Goal: Information Seeking & Learning: Learn about a topic

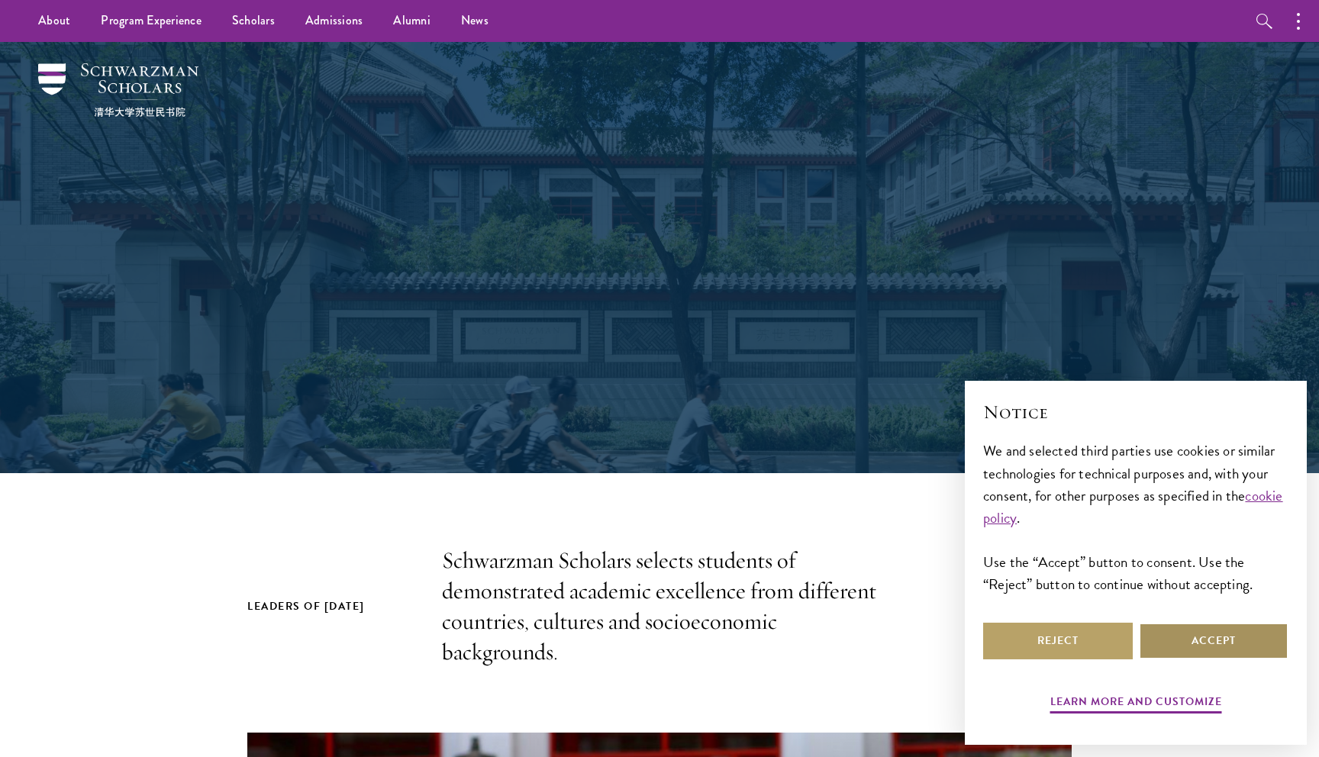
click at [1209, 643] on button "Accept" at bounding box center [1213, 641] width 150 height 37
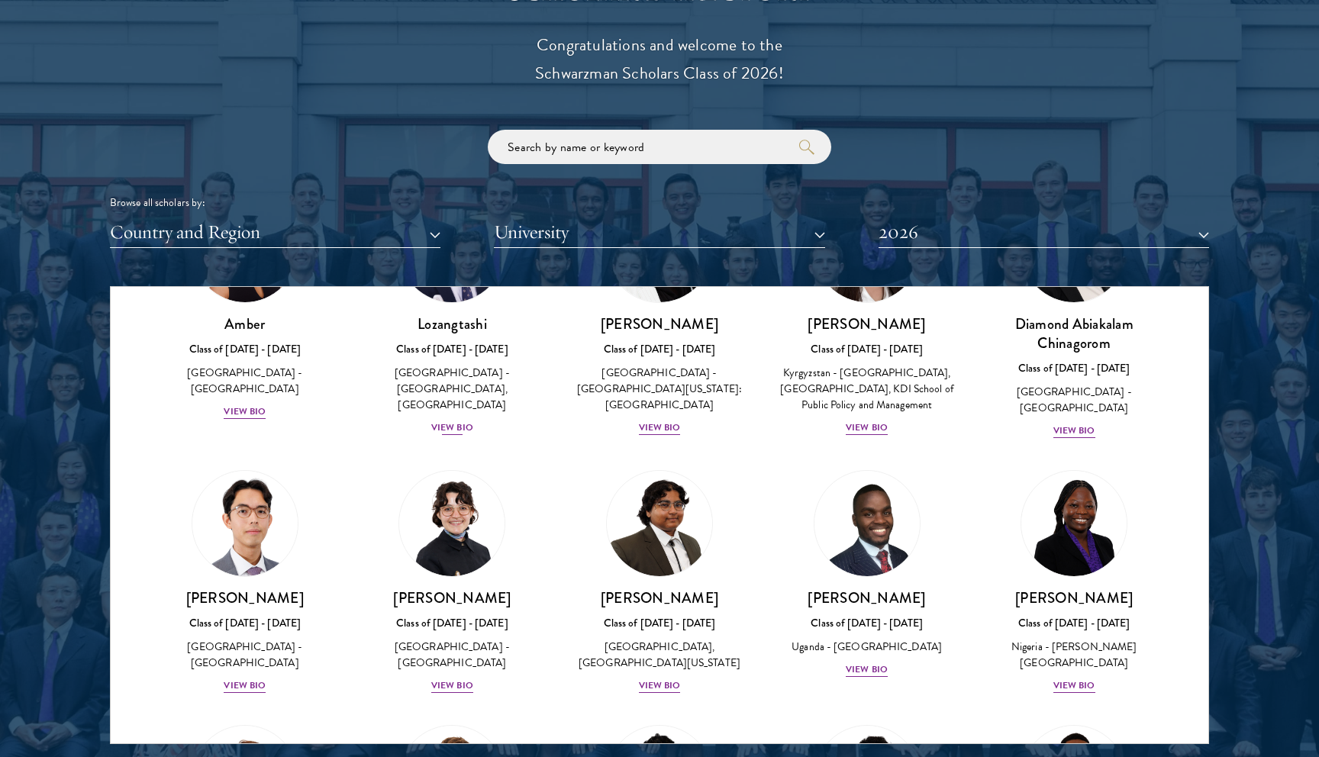
scroll to position [151, 0]
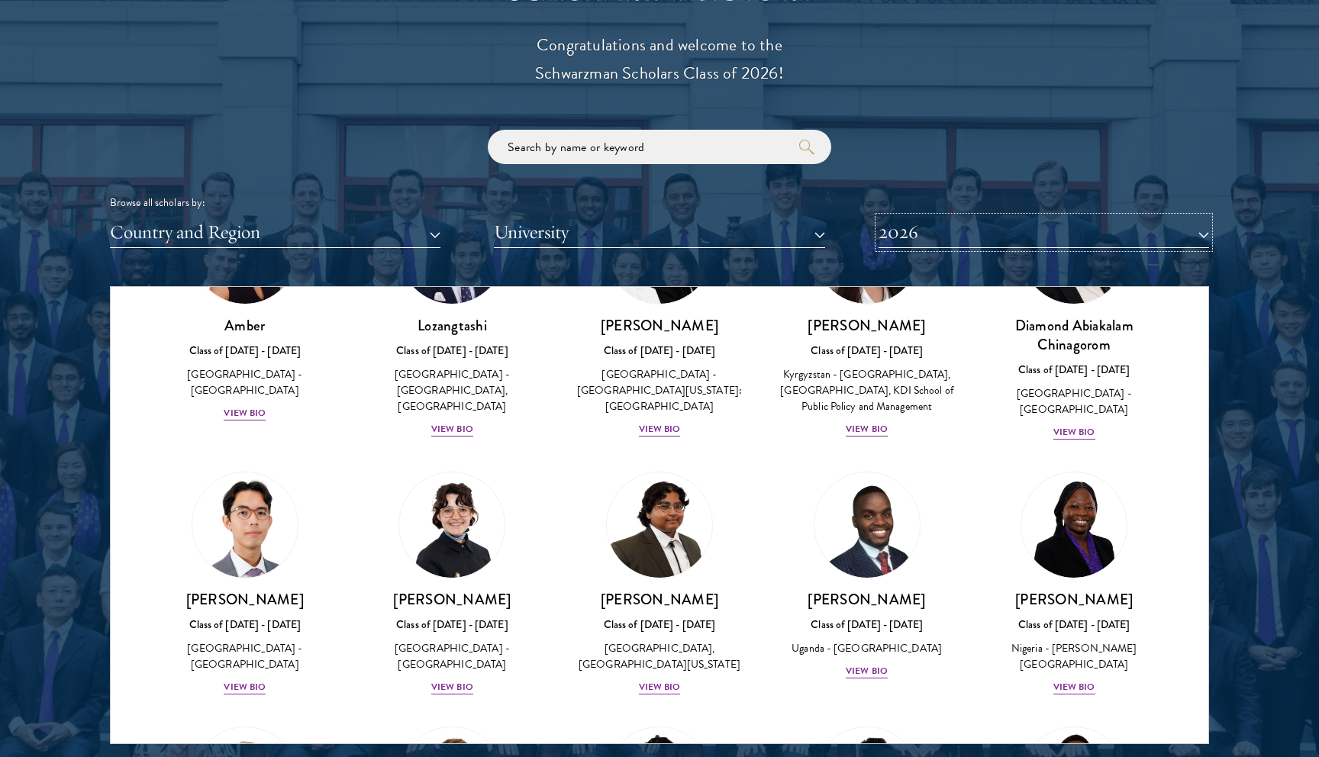
click at [1006, 240] on button "2026" at bounding box center [1043, 232] width 330 height 31
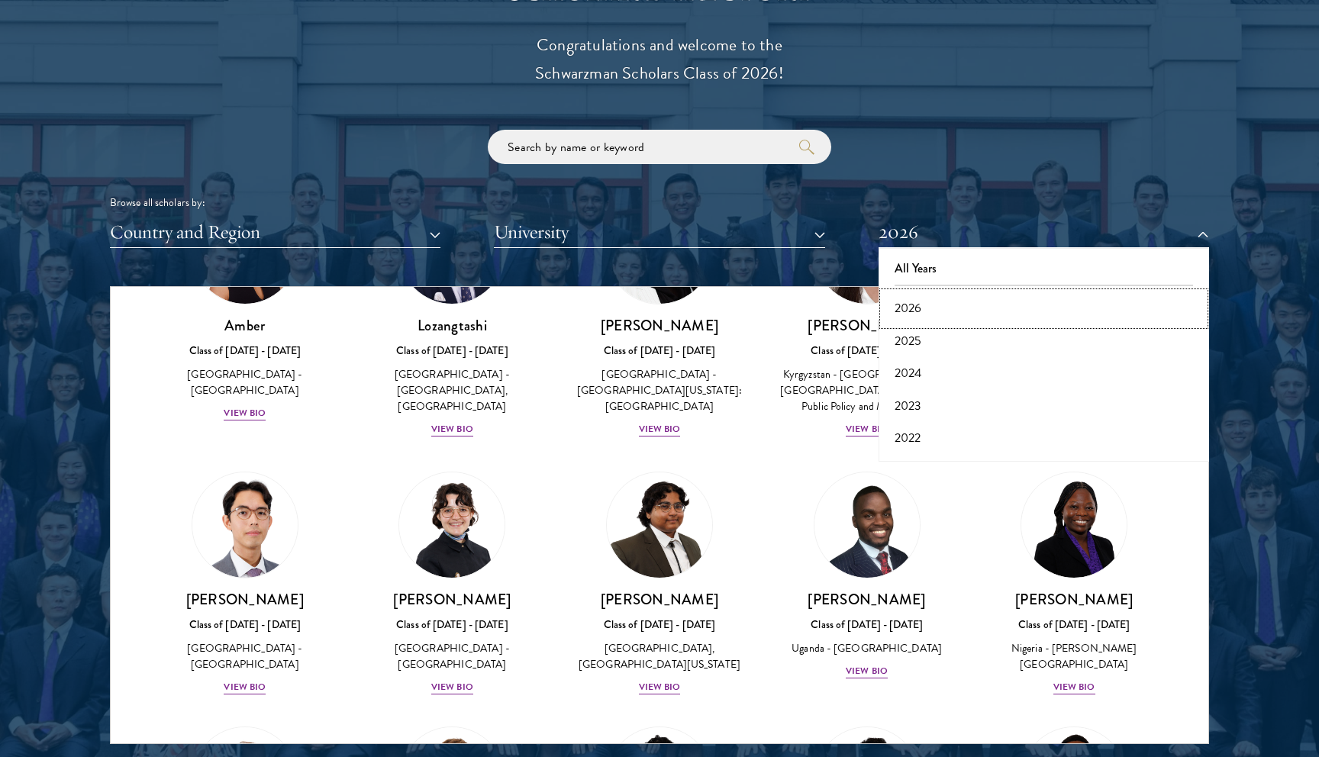
click at [923, 311] on button "2026" at bounding box center [1043, 308] width 321 height 32
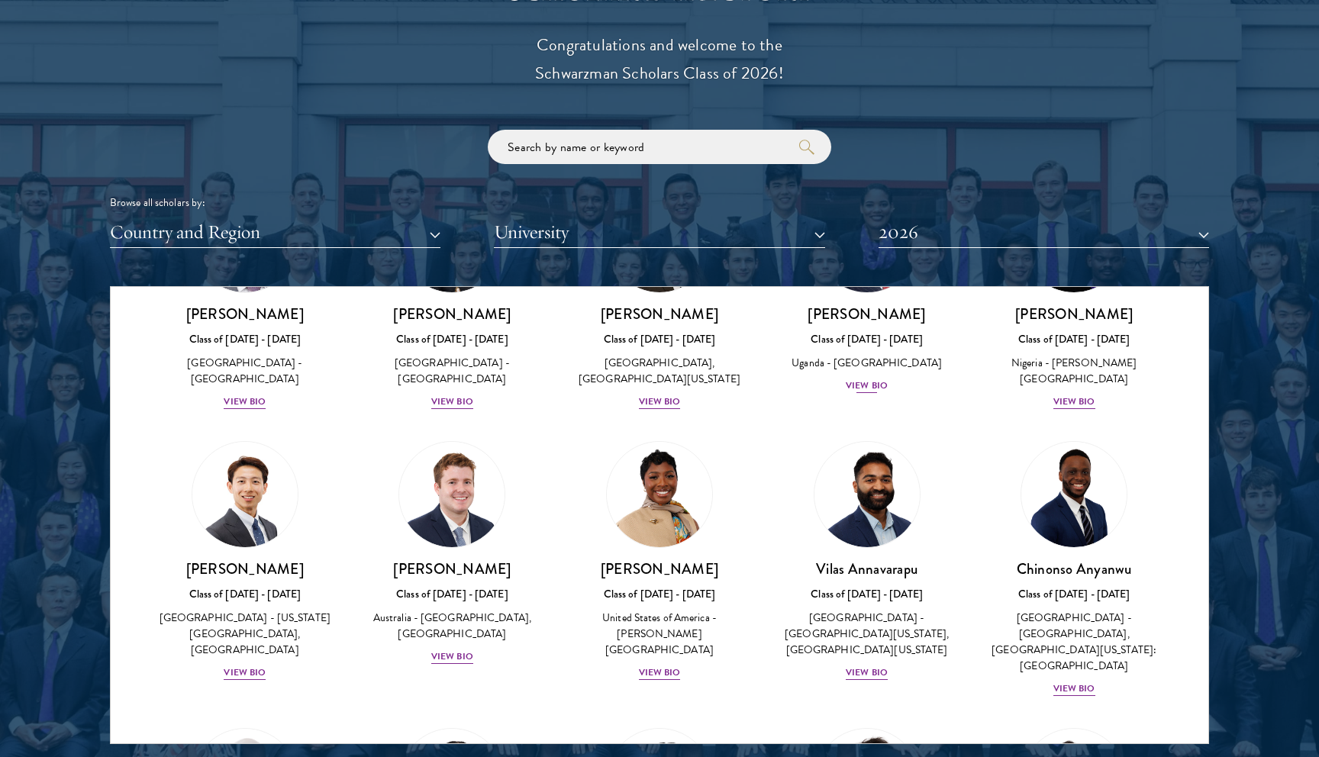
scroll to position [462, 0]
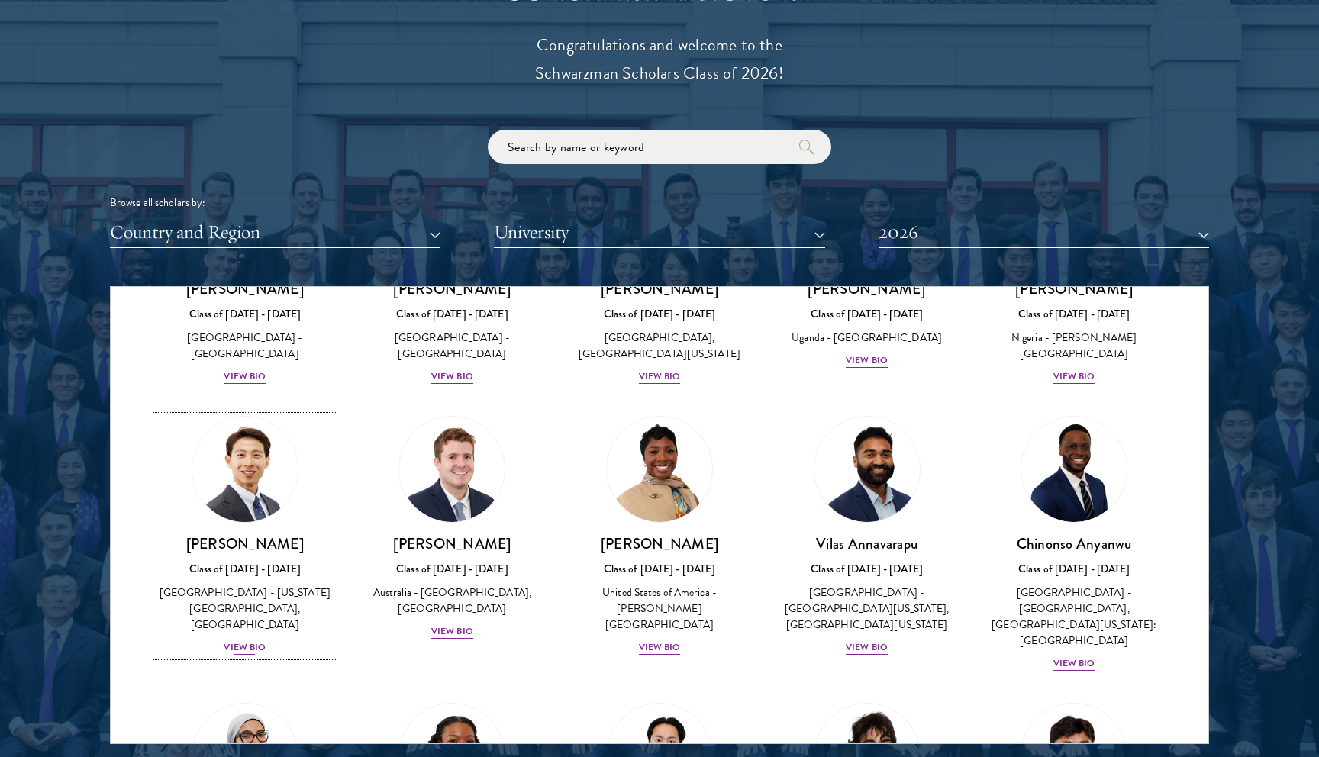
click at [240, 655] on div "View Bio" at bounding box center [245, 647] width 42 height 14
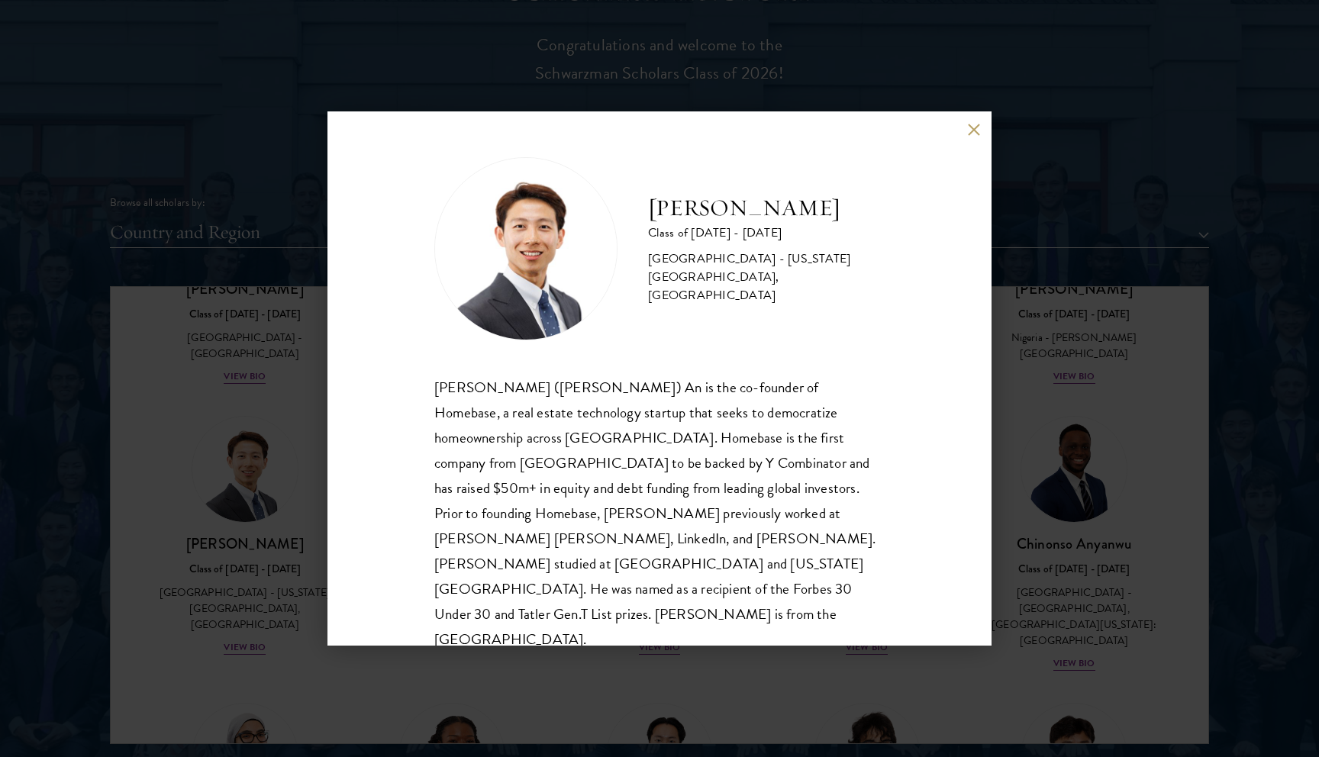
click at [972, 124] on button at bounding box center [973, 129] width 13 height 13
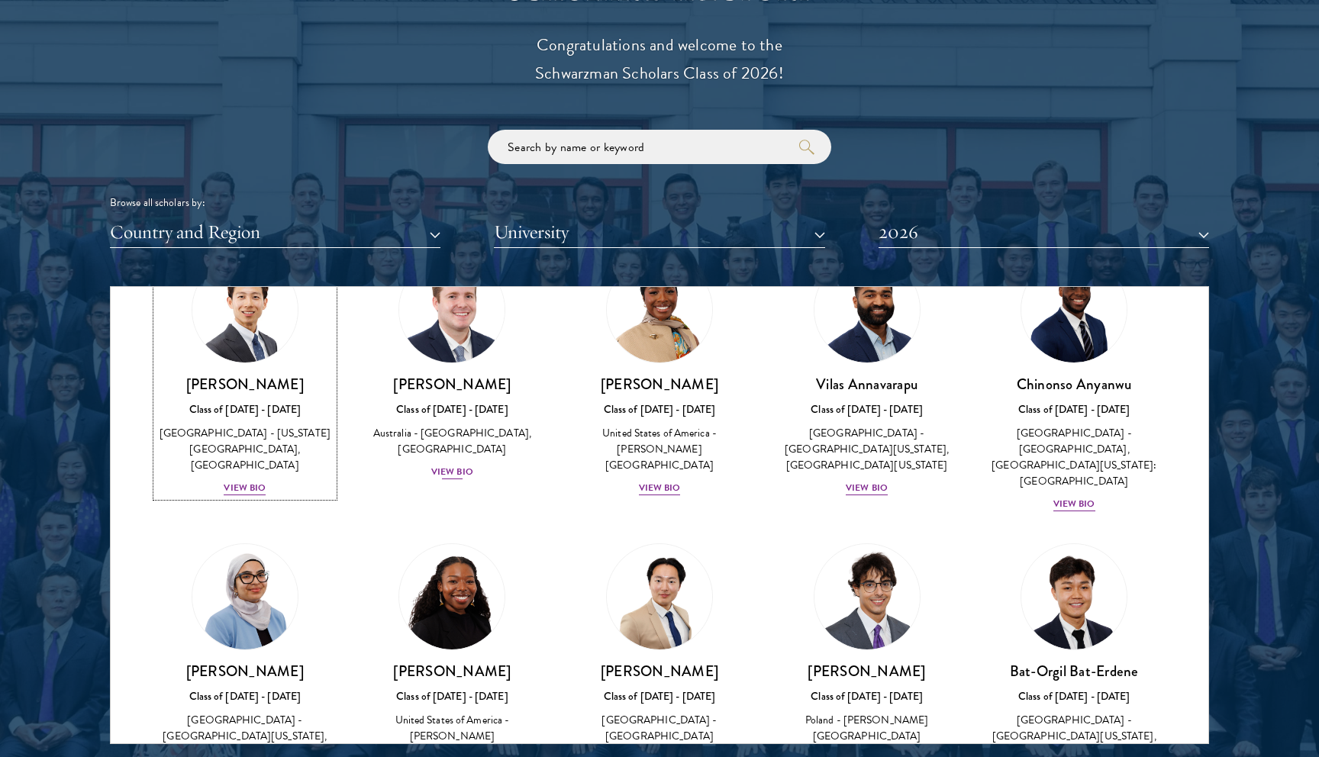
scroll to position [622, 0]
click at [461, 478] on div "View Bio" at bounding box center [452, 471] width 42 height 14
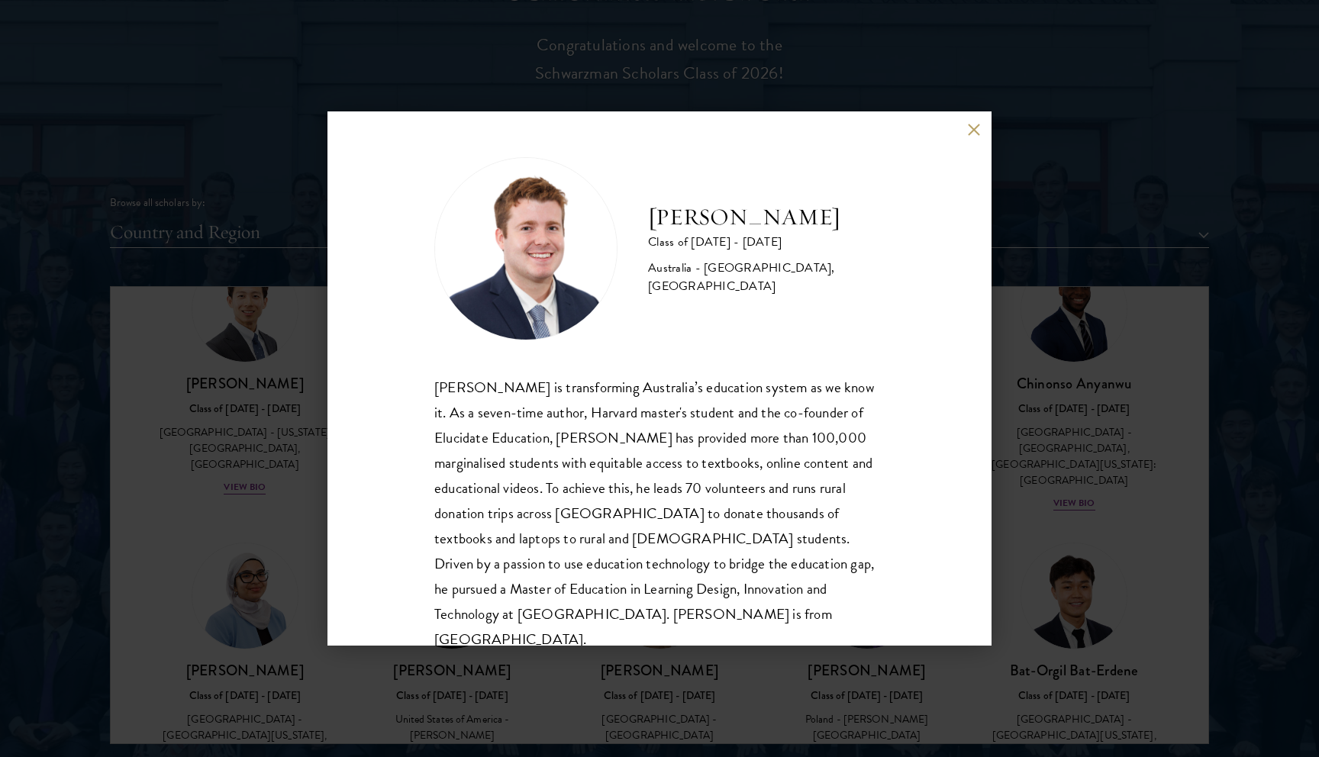
click at [977, 131] on button at bounding box center [973, 129] width 13 height 13
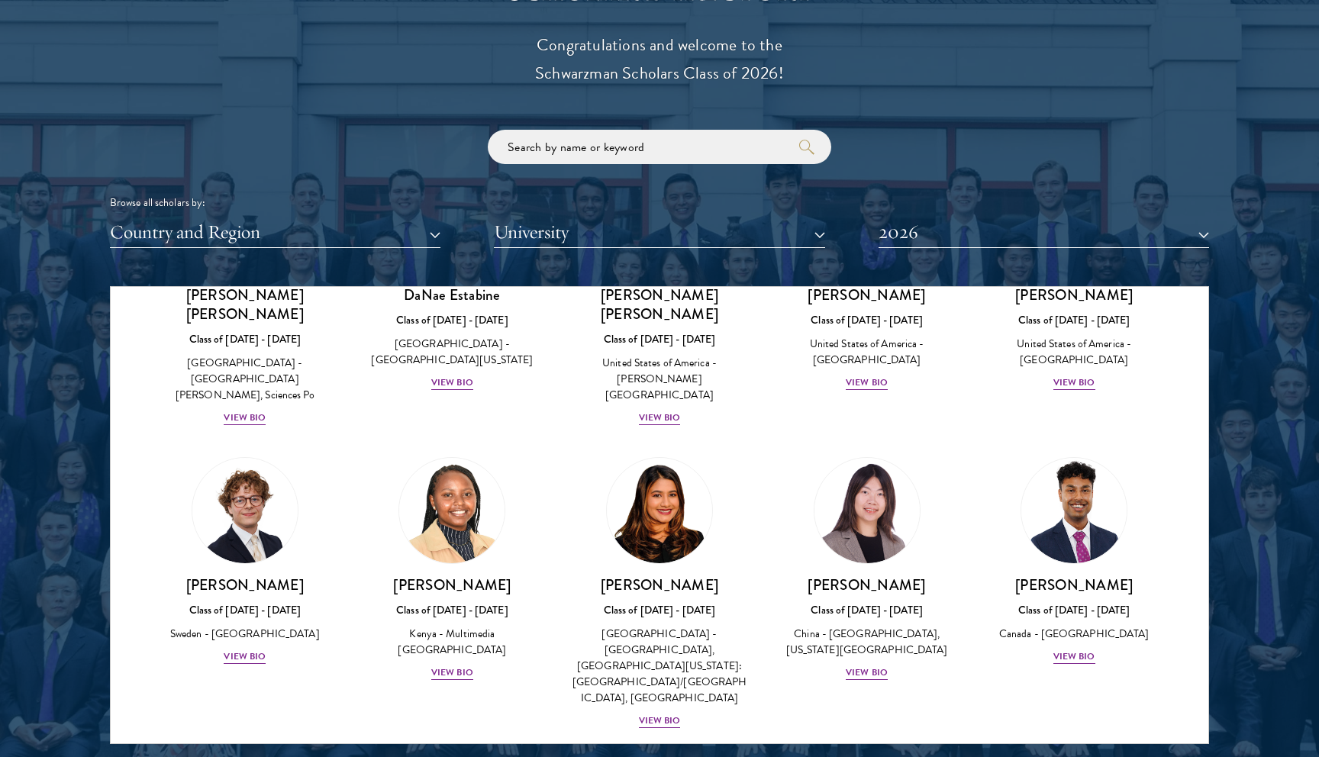
scroll to position [2085, 0]
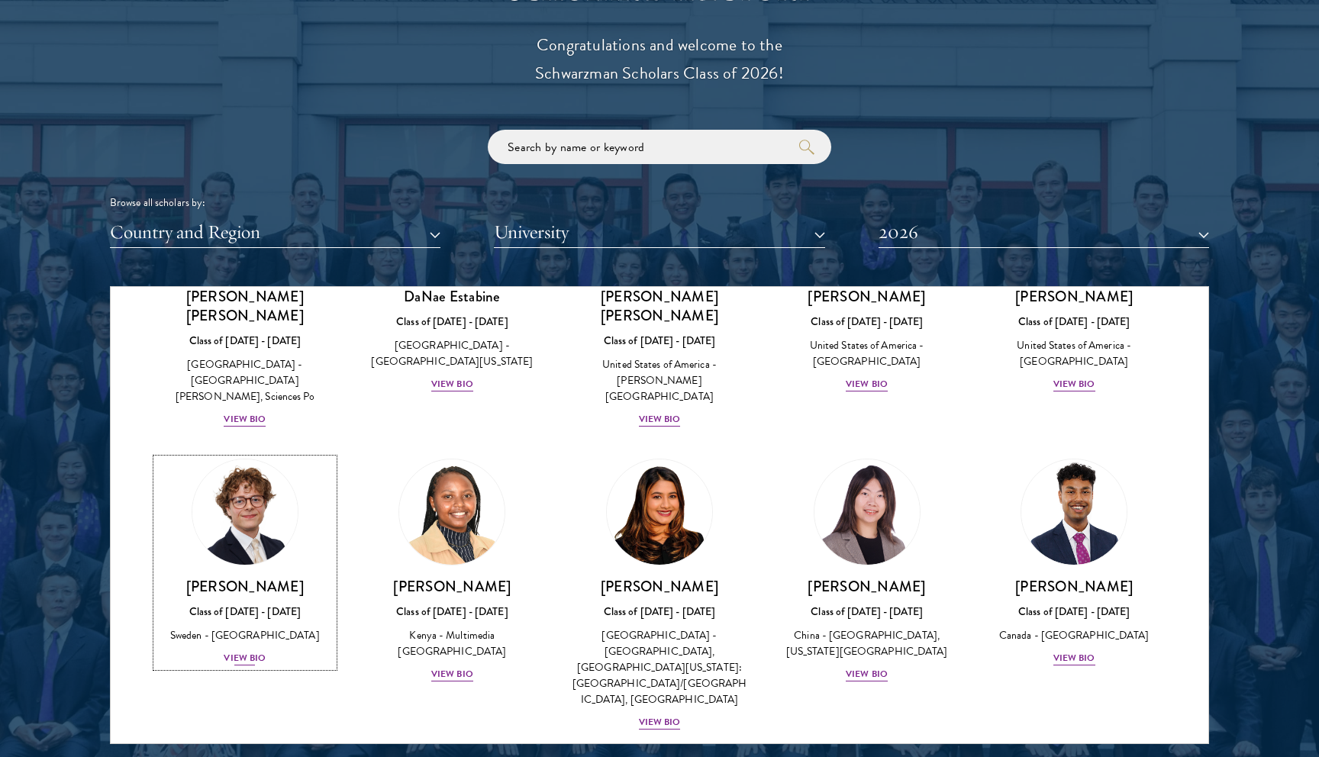
click at [229, 651] on div "View Bio" at bounding box center [245, 658] width 42 height 14
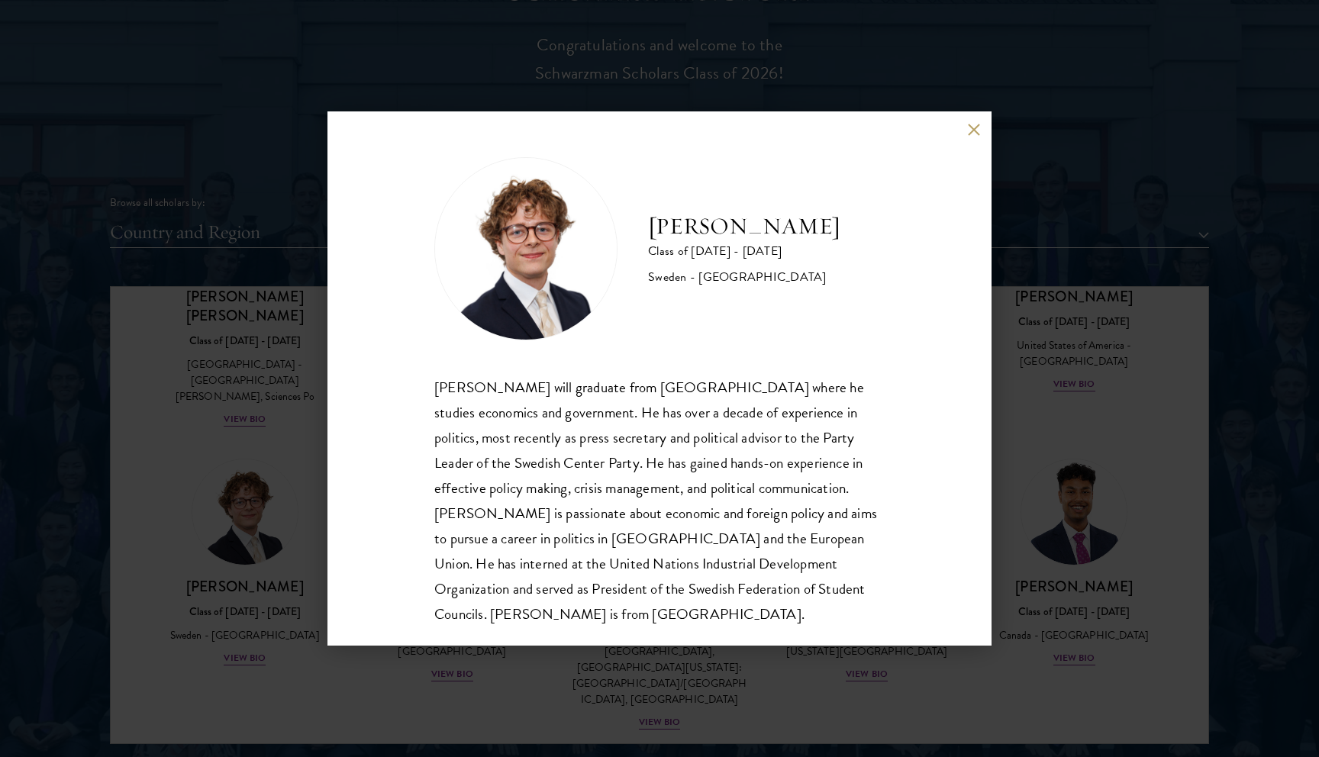
click at [285, 594] on div "[PERSON_NAME] Class of [DATE] - [DATE] [GEOGRAPHIC_DATA] - [GEOGRAPHIC_DATA] [P…" at bounding box center [659, 378] width 1319 height 757
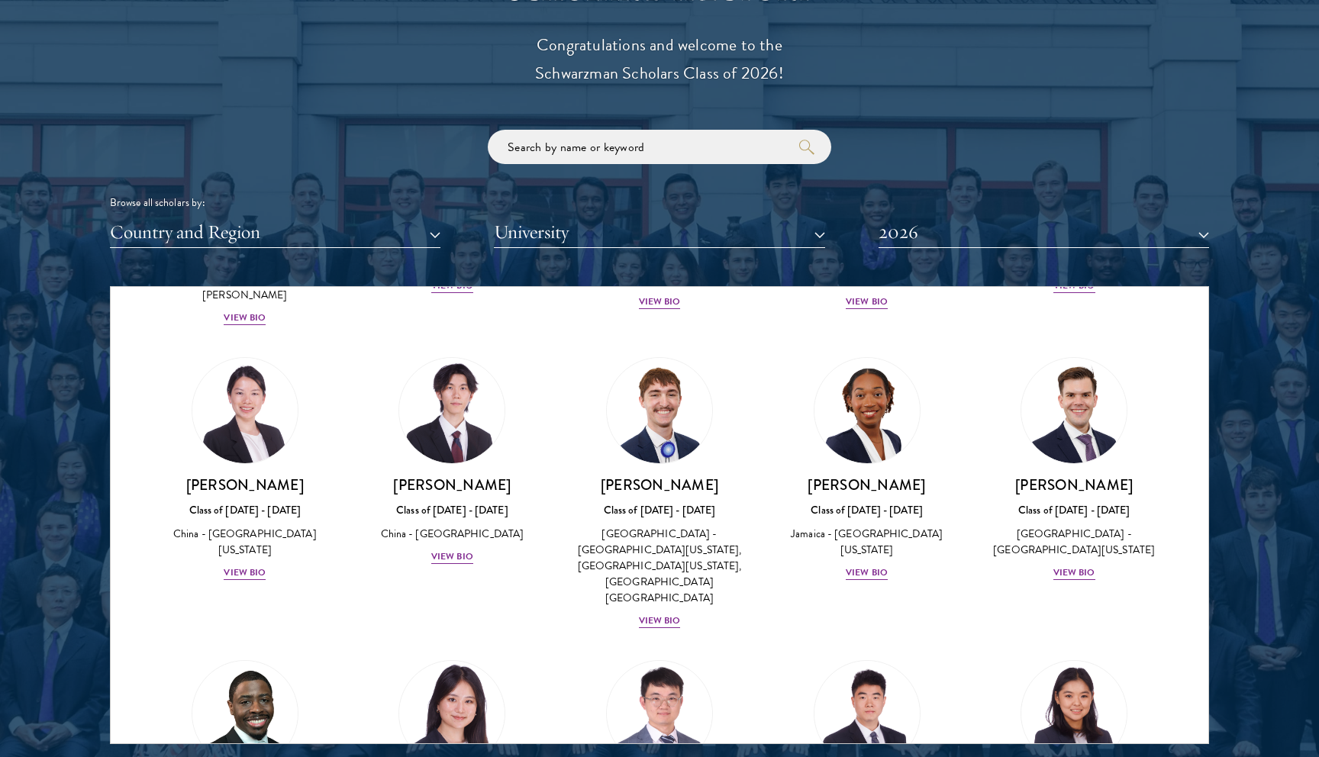
scroll to position [7239, 0]
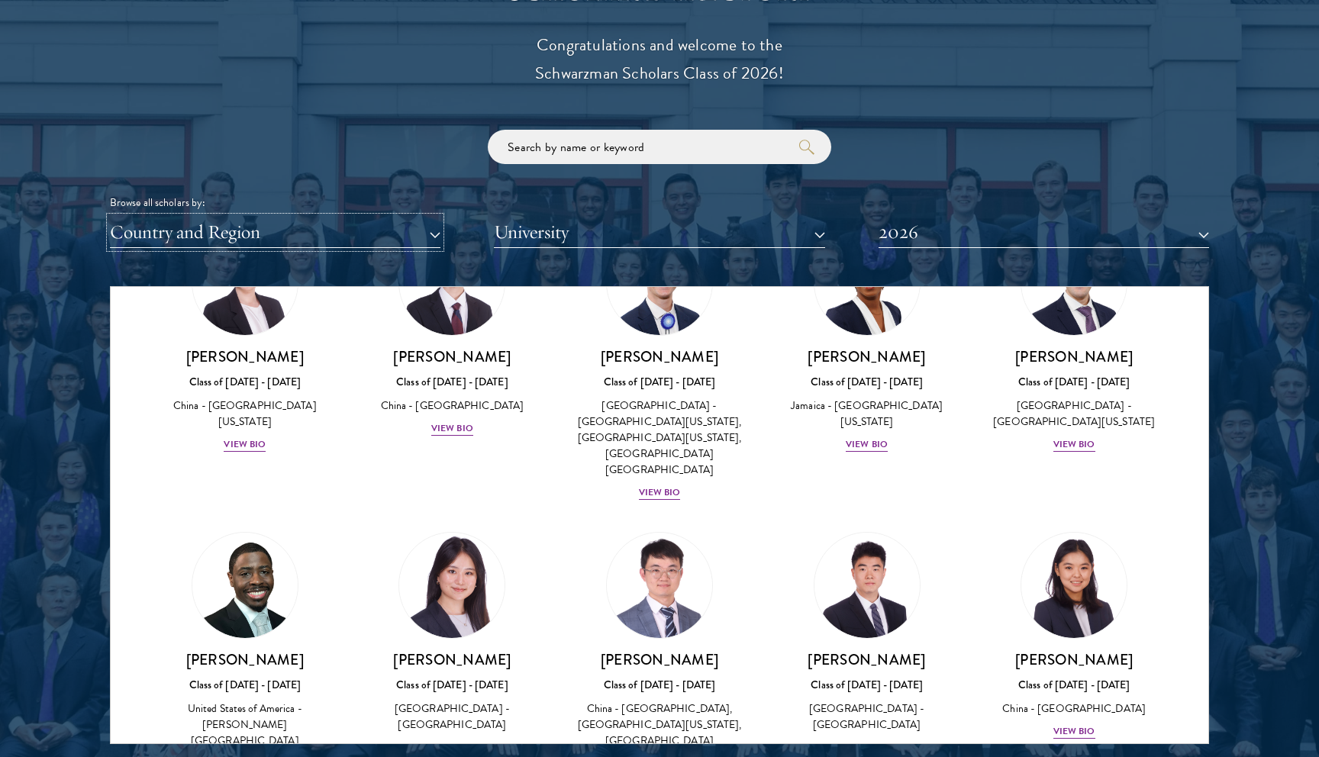
click at [262, 233] on button "Country and Region" at bounding box center [275, 232] width 330 height 31
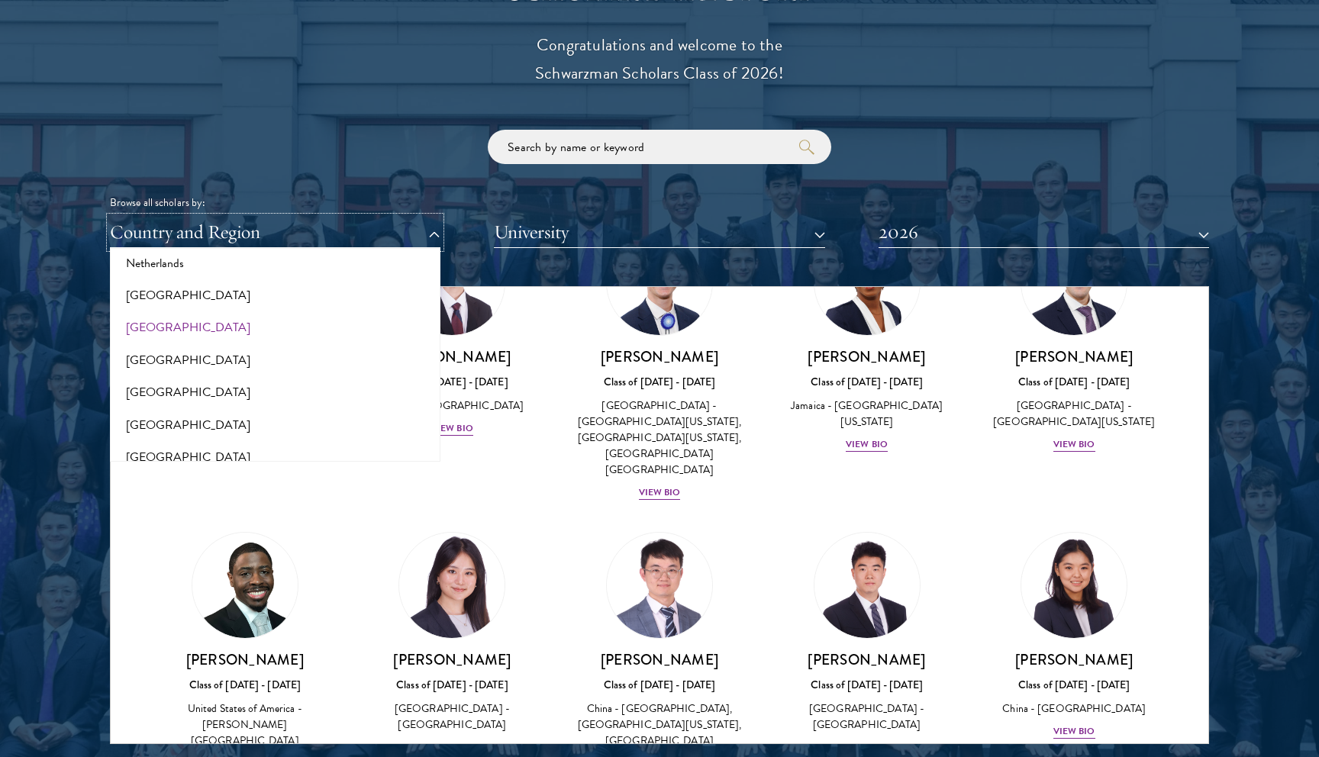
scroll to position [2079, 0]
click at [178, 401] on button "[GEOGRAPHIC_DATA]" at bounding box center [274, 398] width 321 height 32
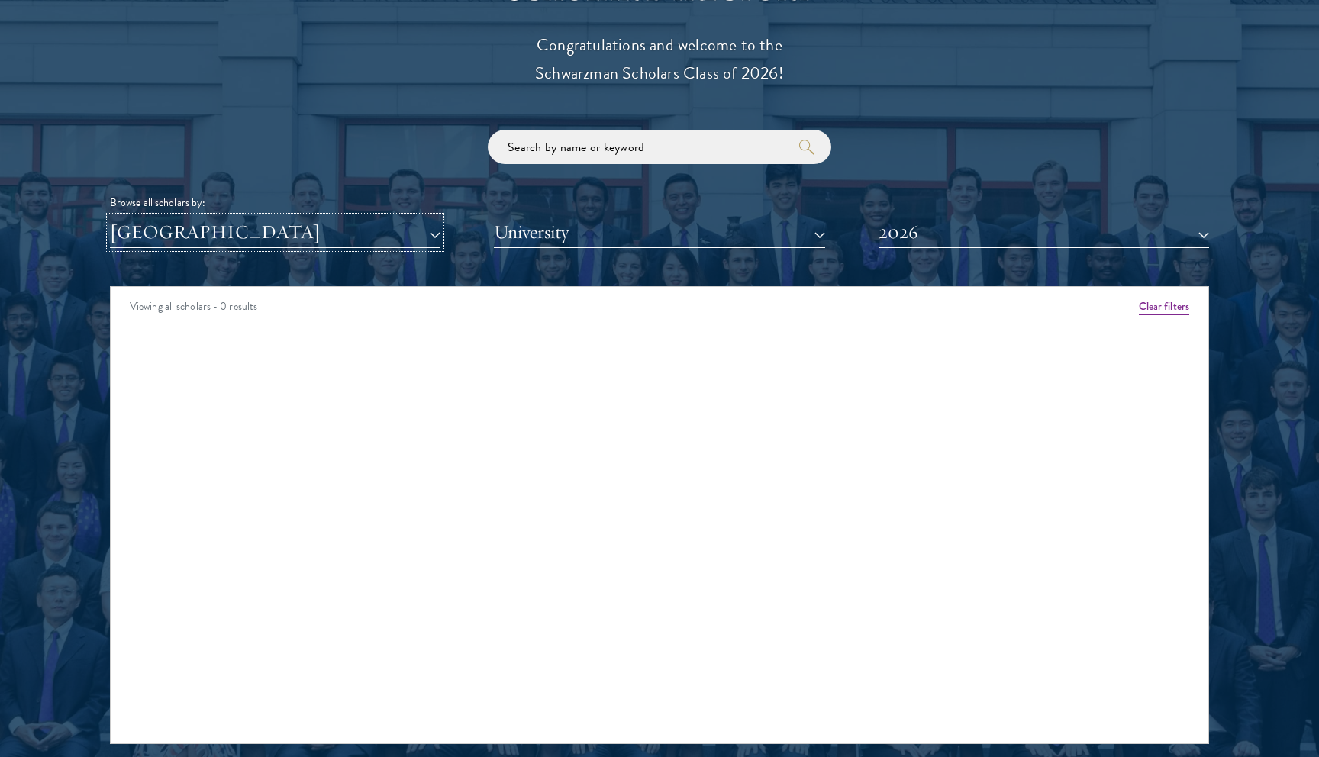
click at [398, 236] on button "[GEOGRAPHIC_DATA]" at bounding box center [275, 232] width 330 height 31
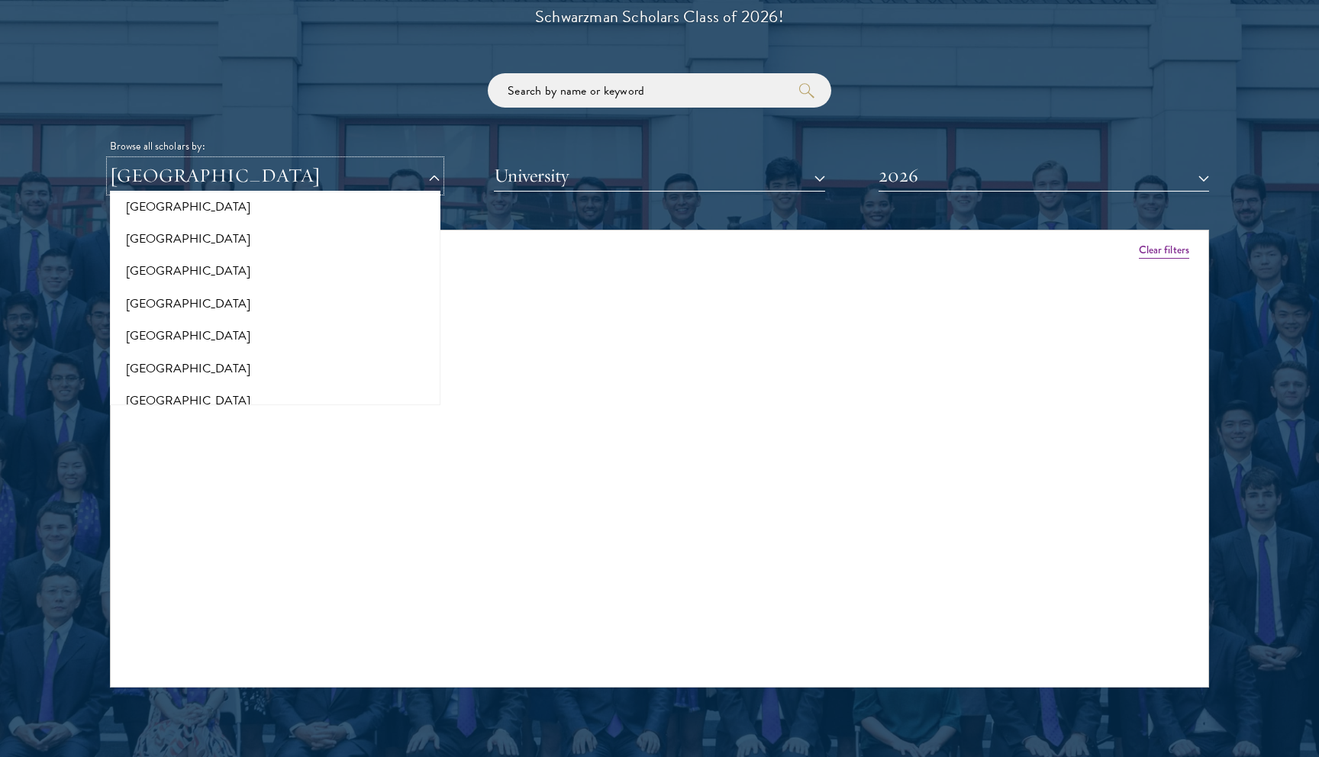
scroll to position [3120, 0]
click at [927, 185] on button "2026" at bounding box center [1043, 175] width 330 height 31
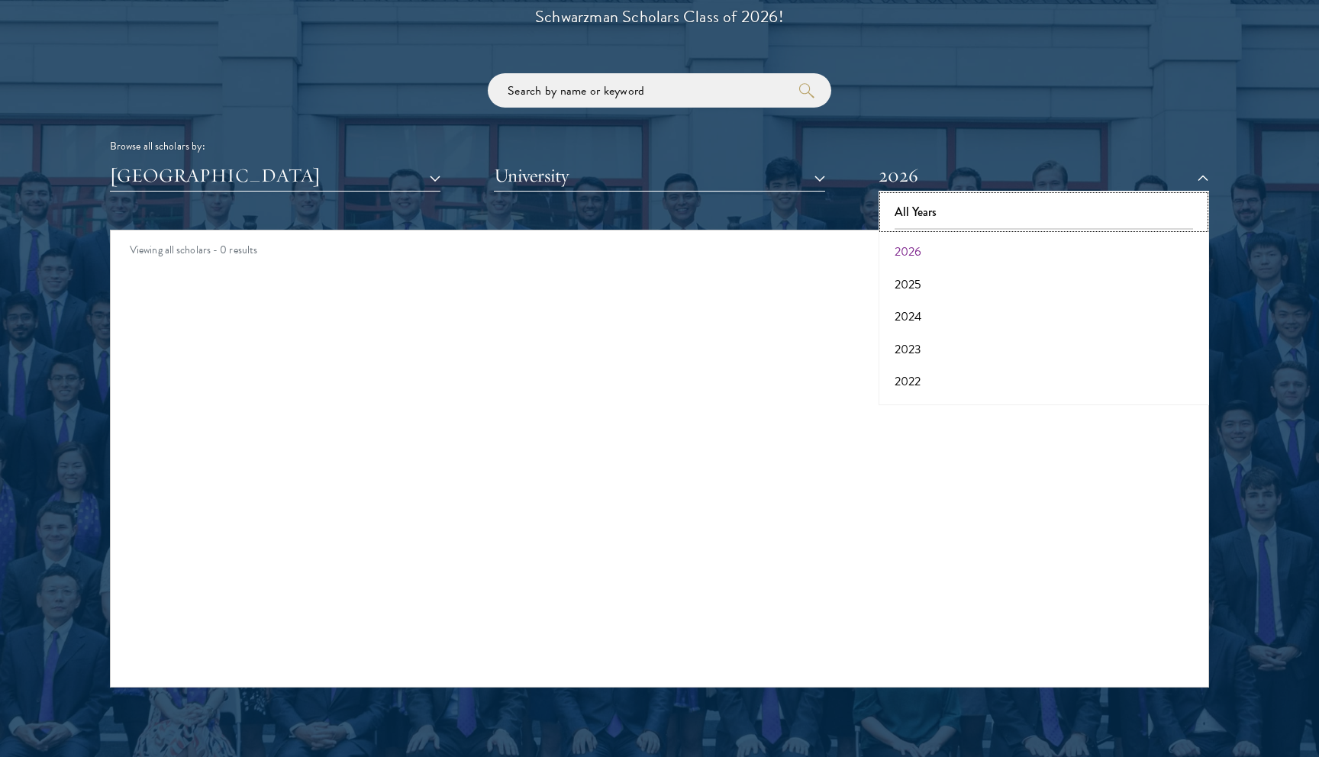
click at [929, 204] on button "All Years" at bounding box center [1043, 212] width 321 height 32
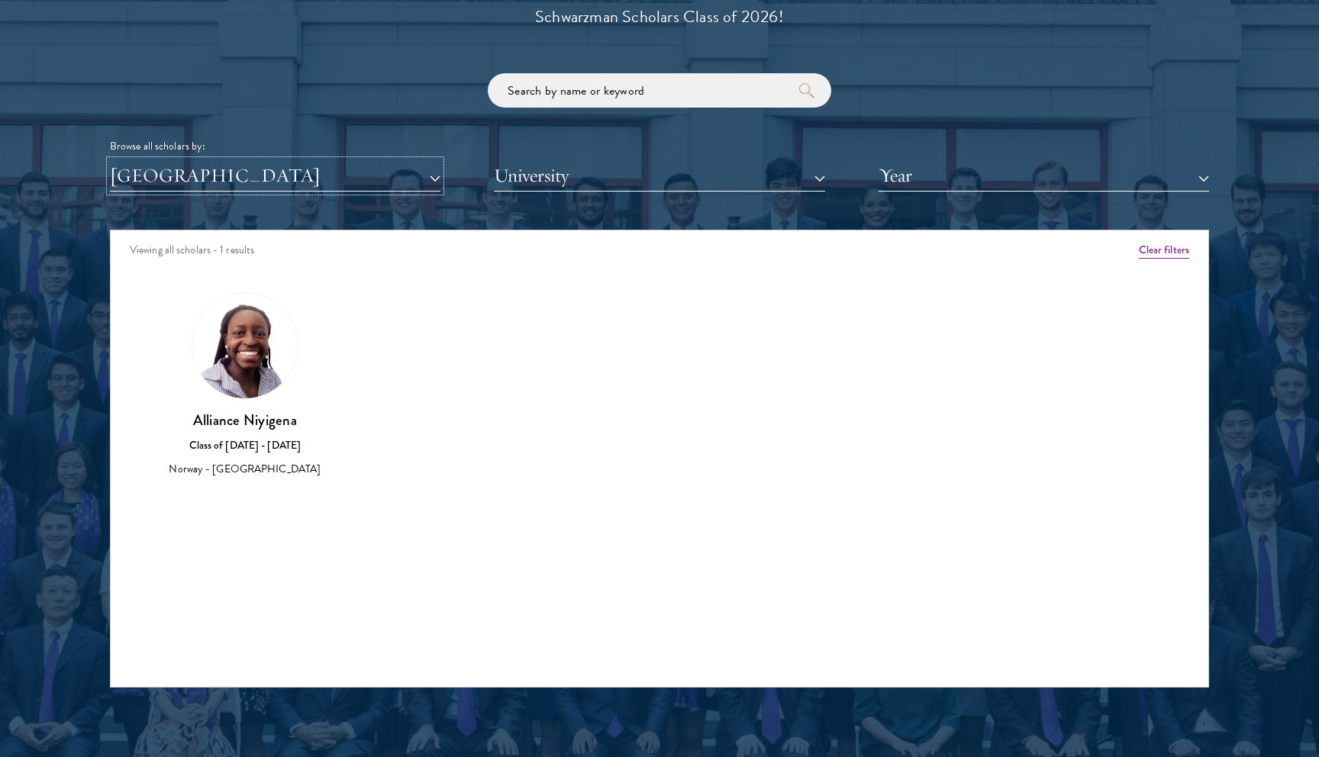
click at [388, 188] on button "[GEOGRAPHIC_DATA]" at bounding box center [275, 175] width 330 height 31
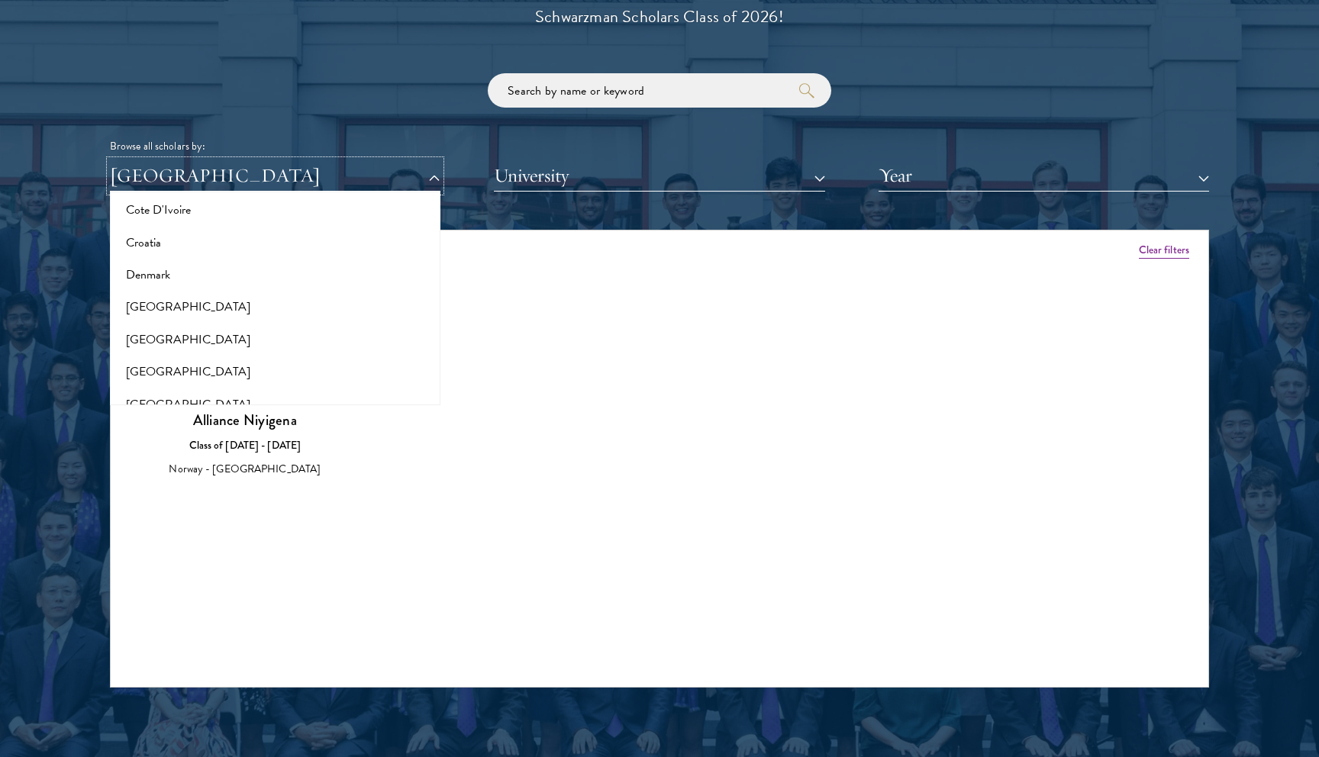
scroll to position [706, 0]
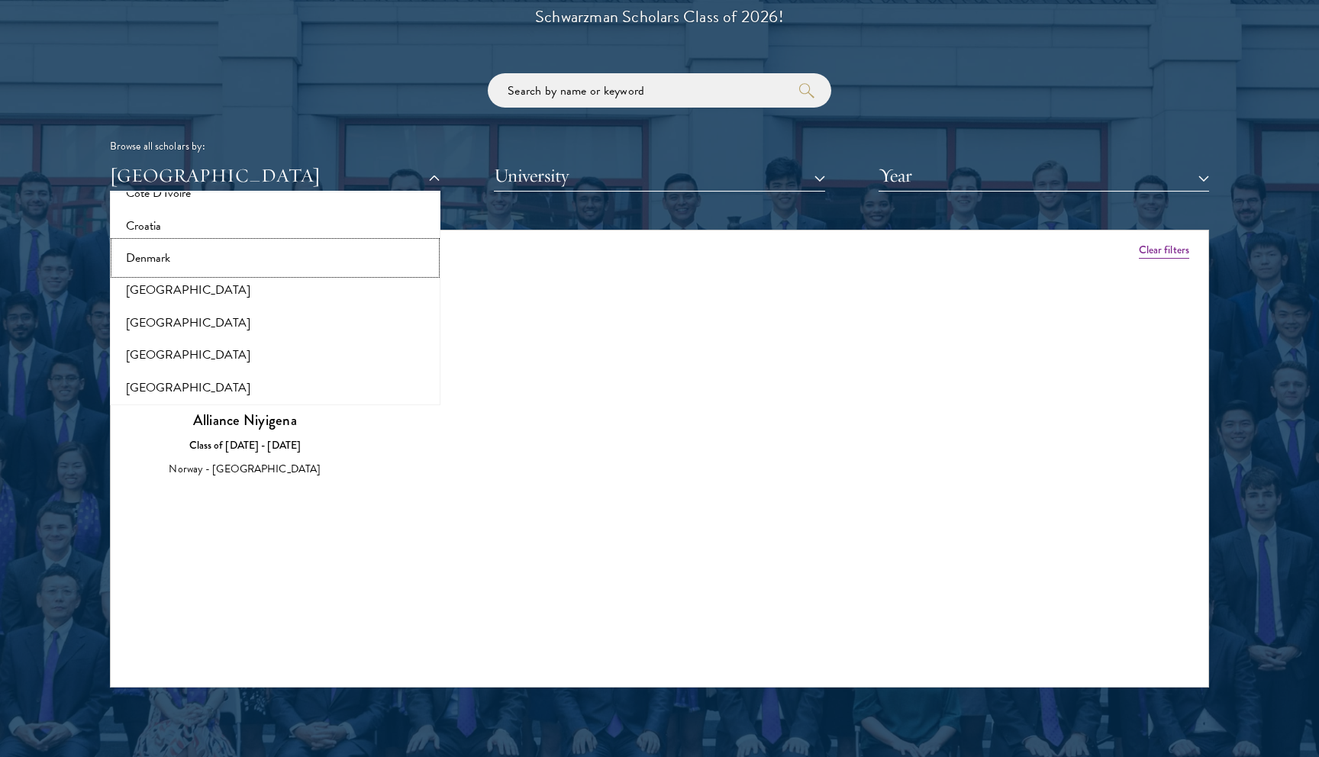
click at [178, 254] on button "Denmark" at bounding box center [274, 258] width 321 height 32
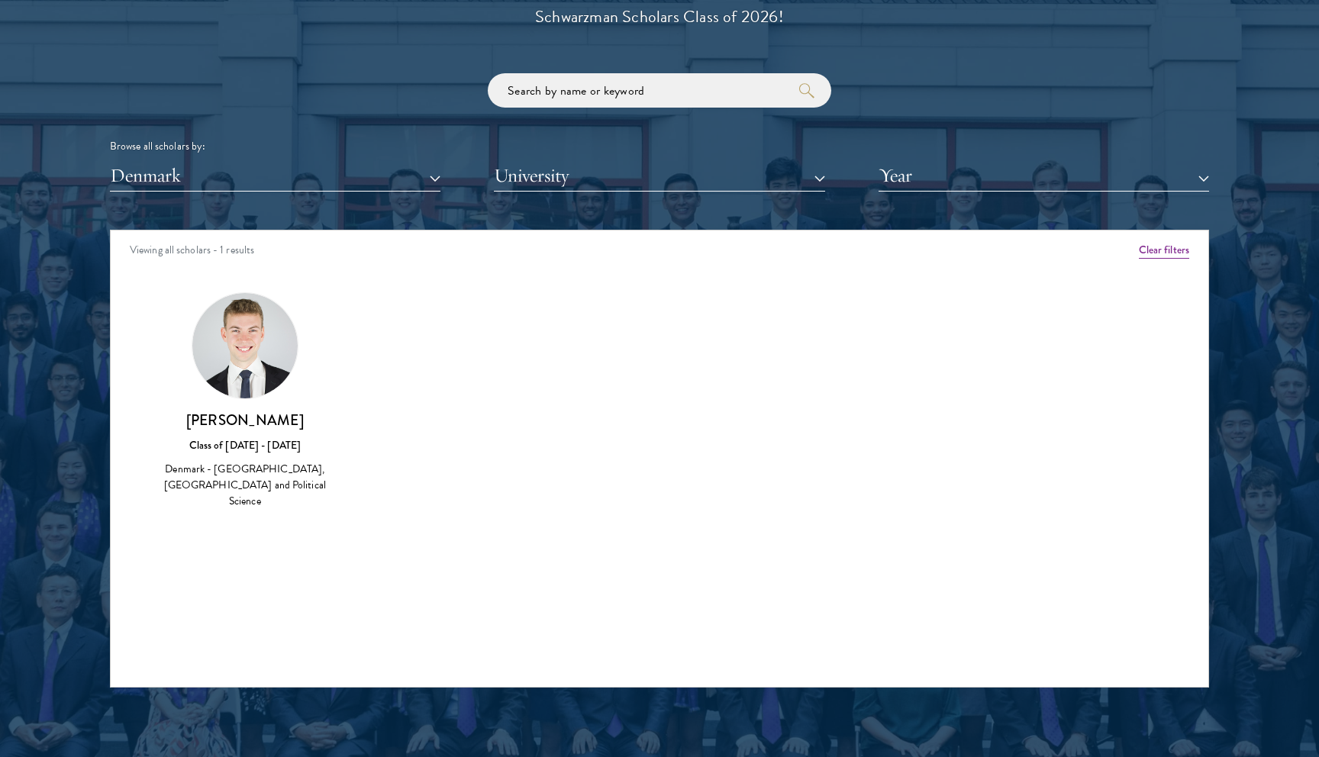
click at [255, 369] on img at bounding box center [244, 345] width 105 height 105
click at [430, 178] on button "Denmark" at bounding box center [275, 175] width 330 height 31
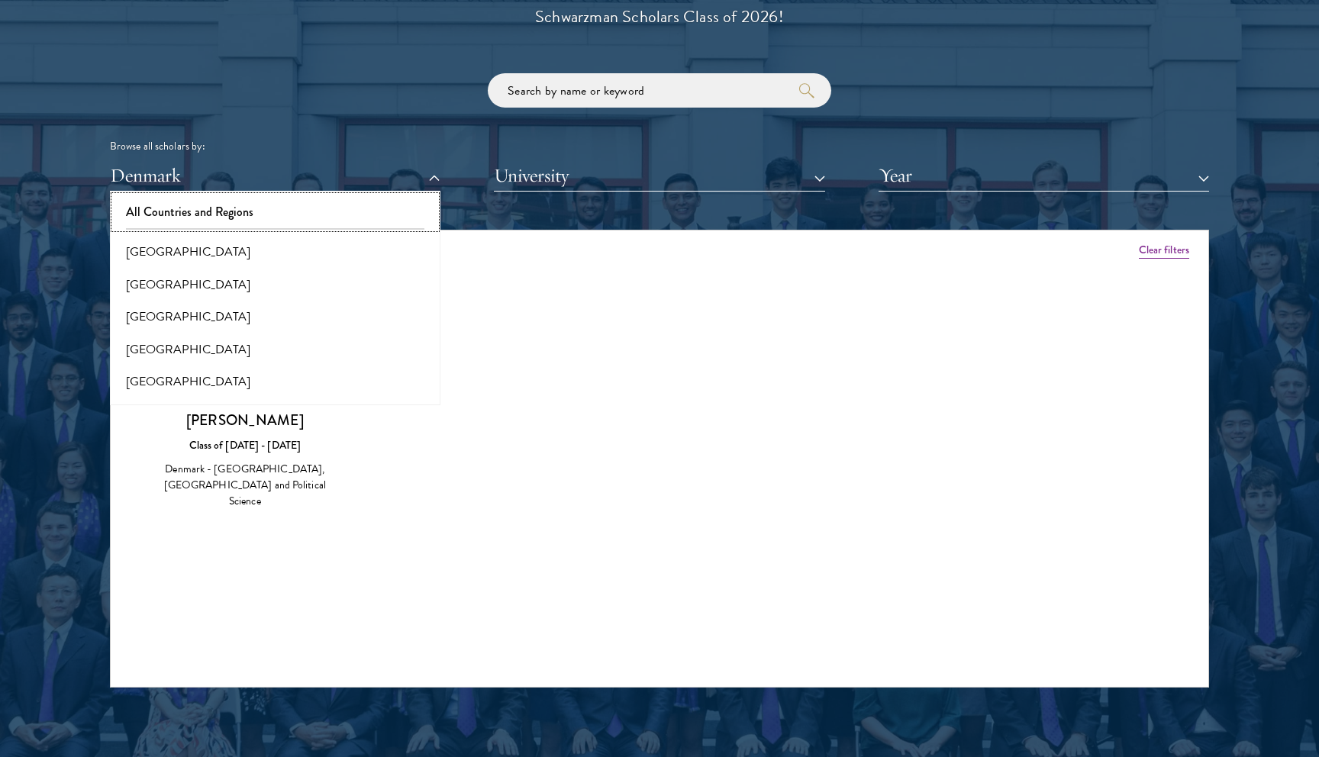
click at [332, 217] on button "All Countries and Regions" at bounding box center [274, 212] width 321 height 32
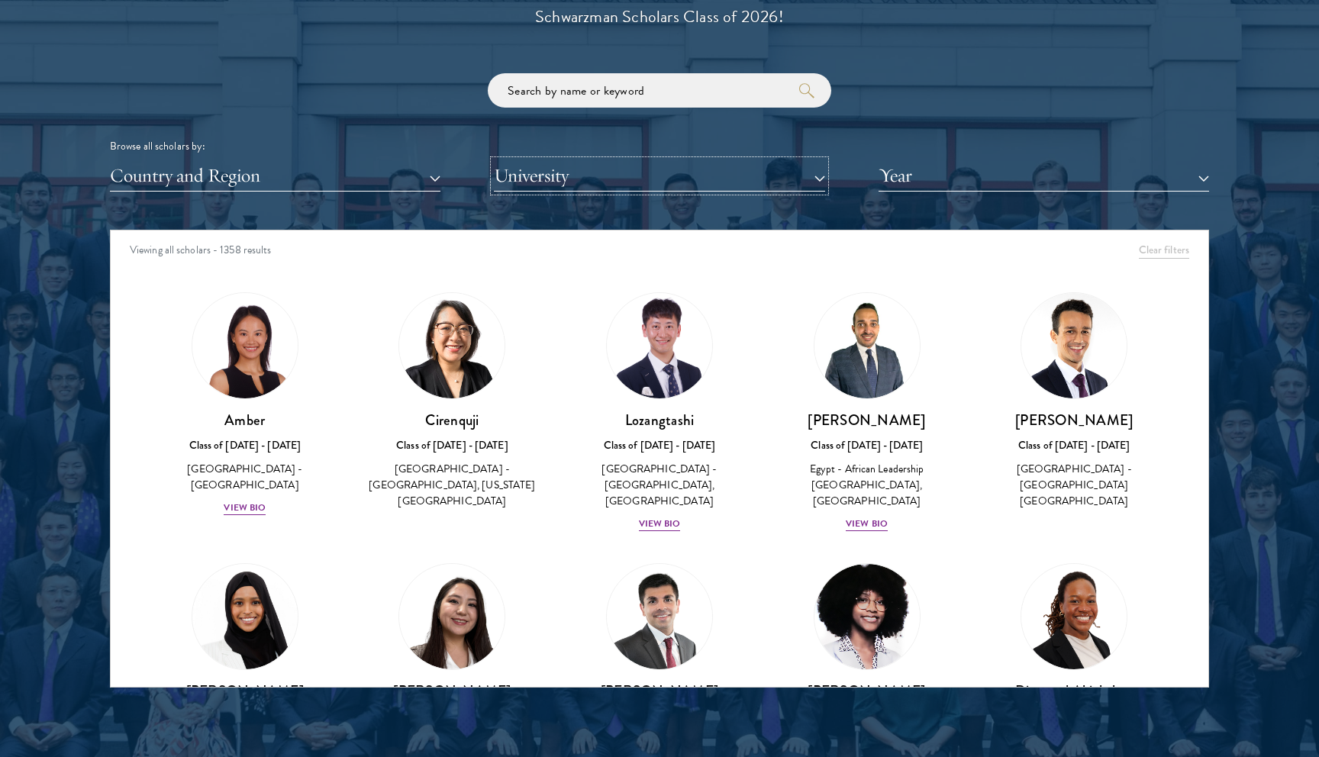
click at [591, 171] on button "University" at bounding box center [659, 175] width 330 height 31
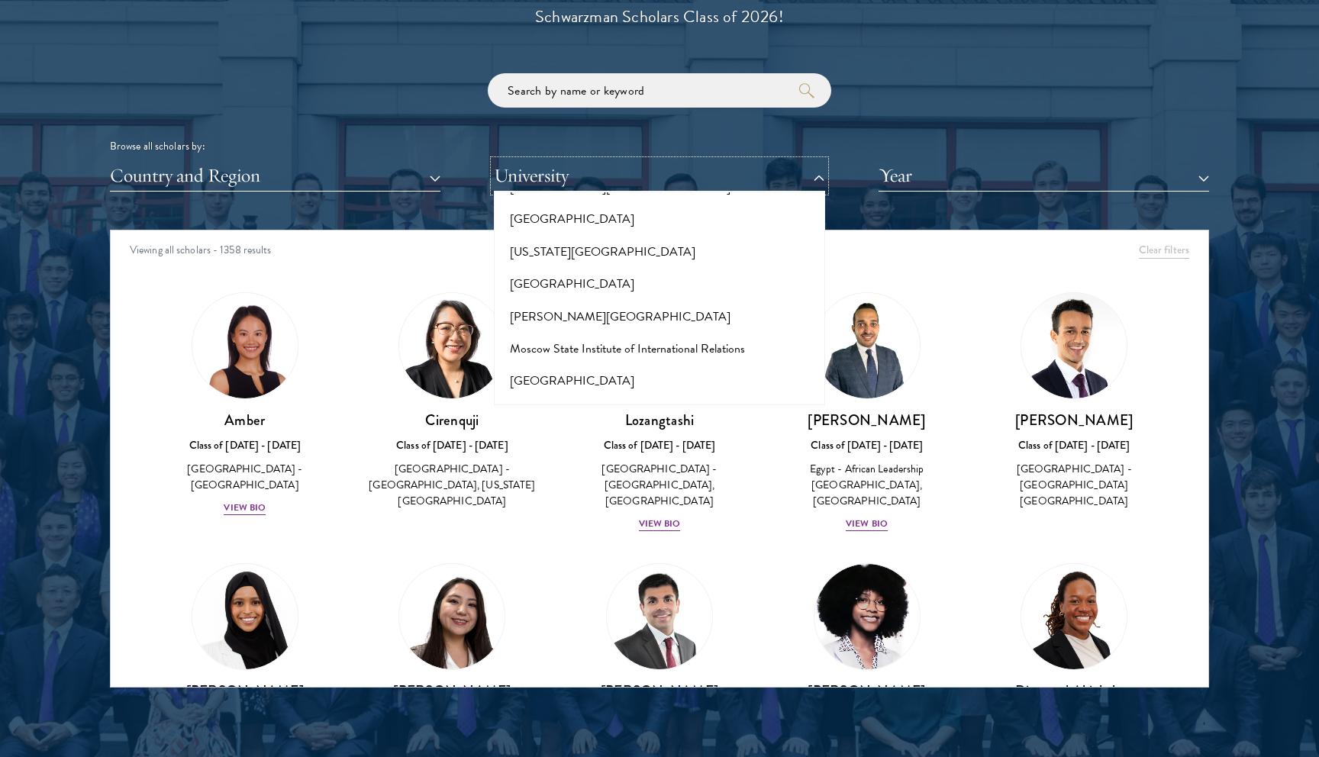
scroll to position [5834, 0]
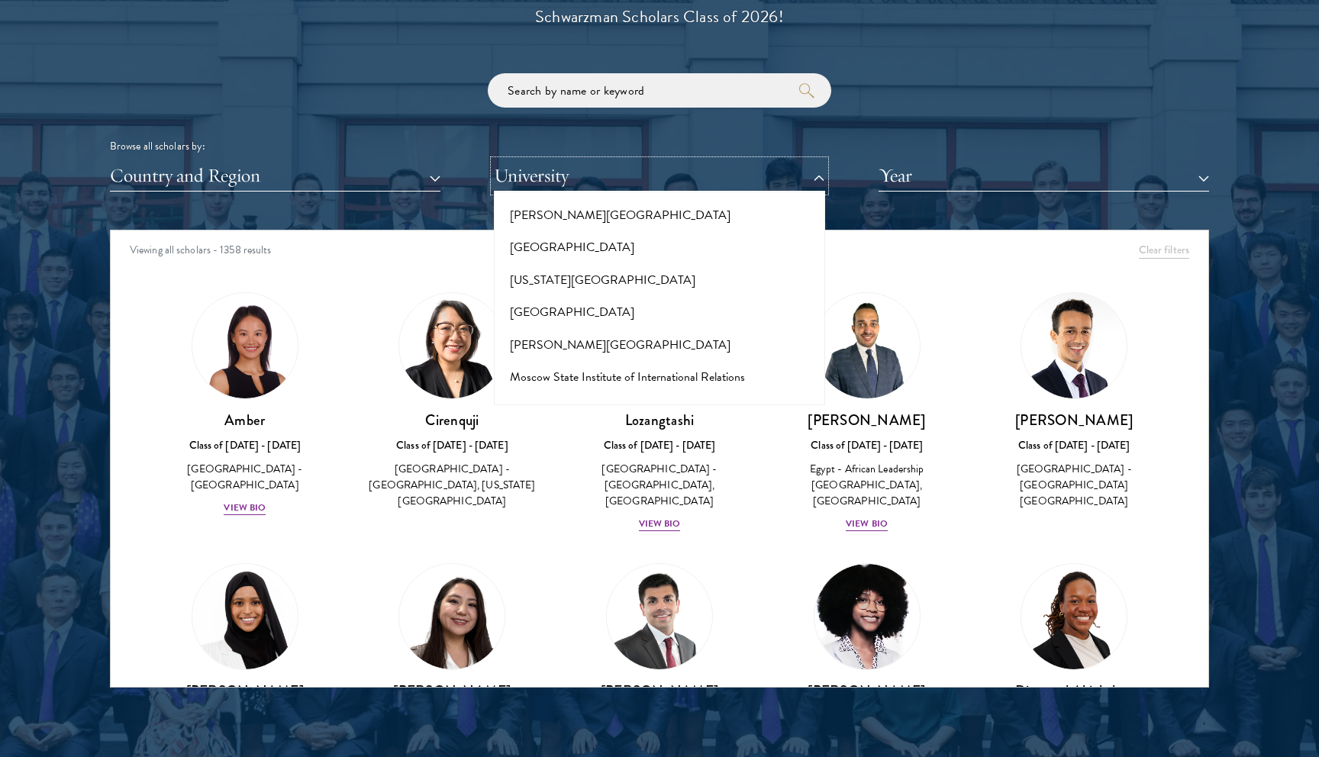
click at [798, 172] on button "University" at bounding box center [659, 175] width 330 height 31
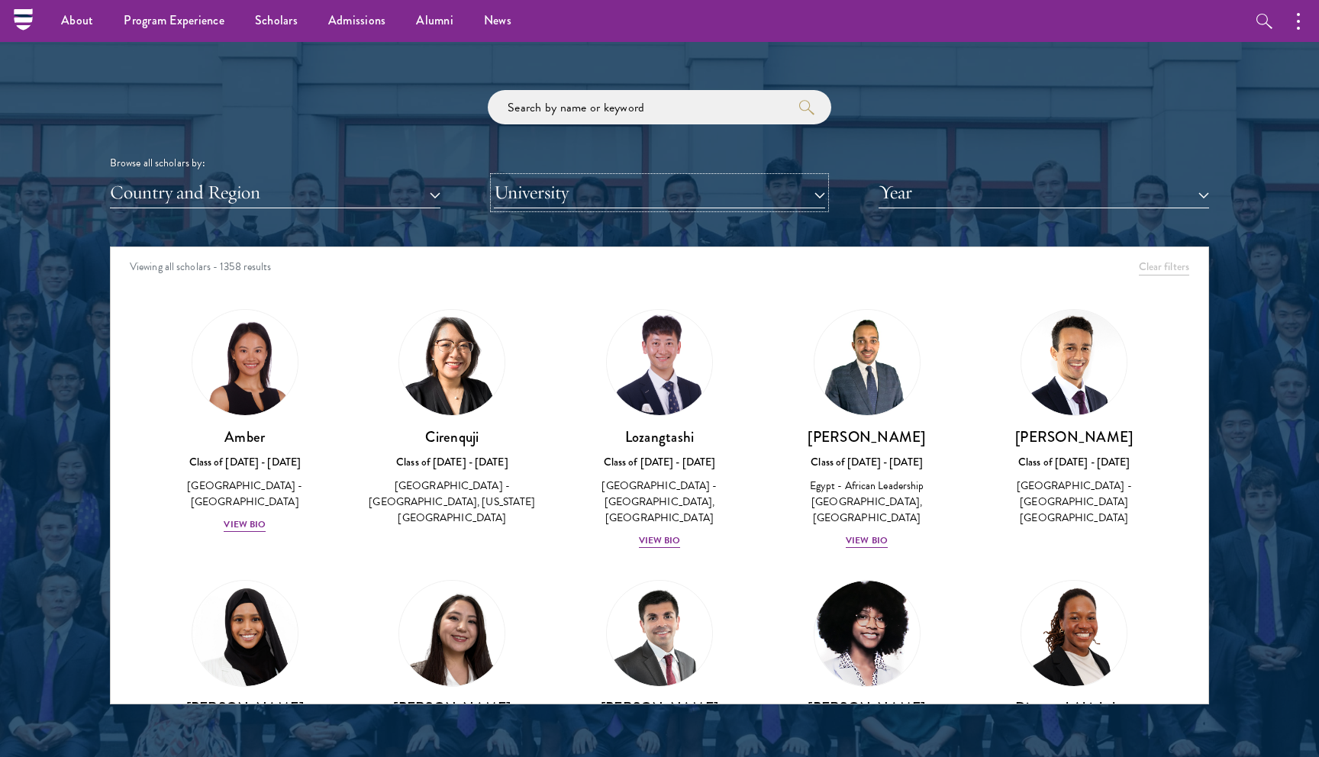
scroll to position [1778, 0]
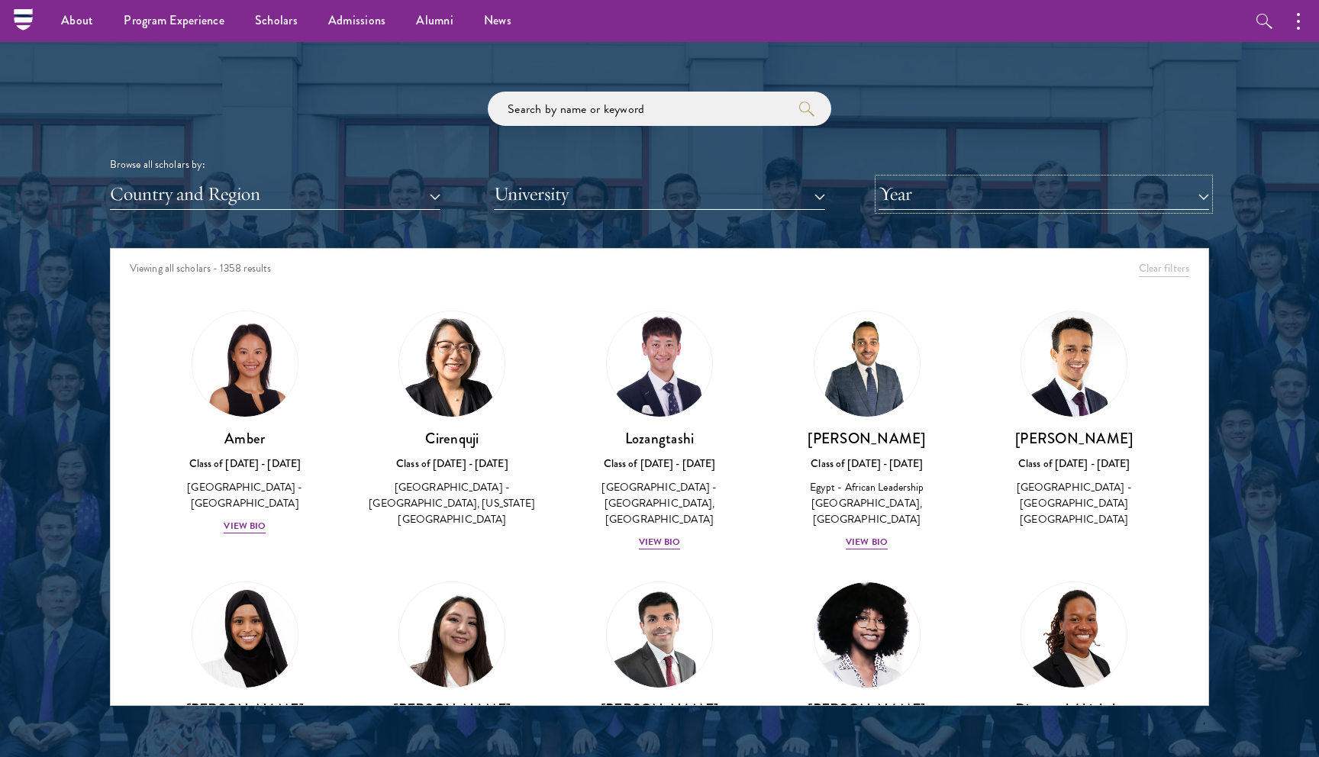
click at [948, 192] on button "Year" at bounding box center [1043, 194] width 330 height 31
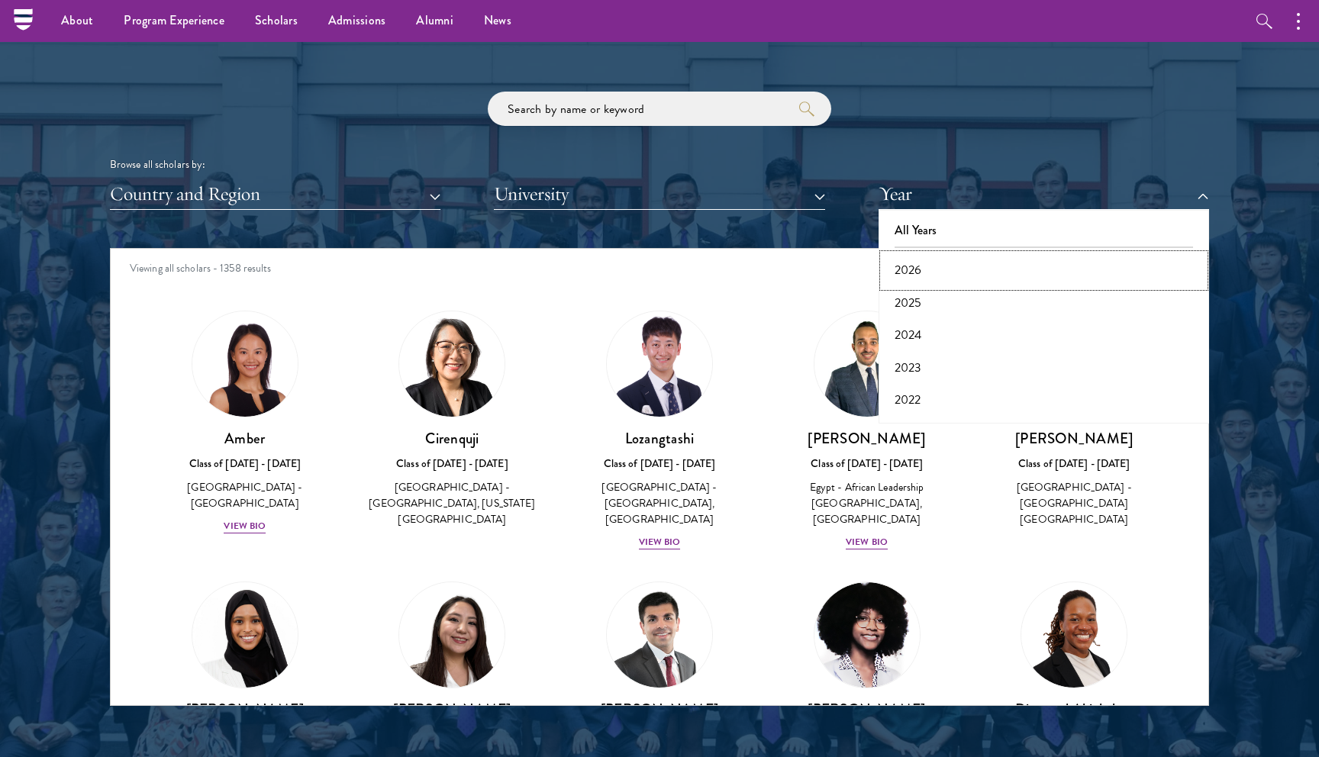
click at [929, 269] on button "2026" at bounding box center [1043, 270] width 321 height 32
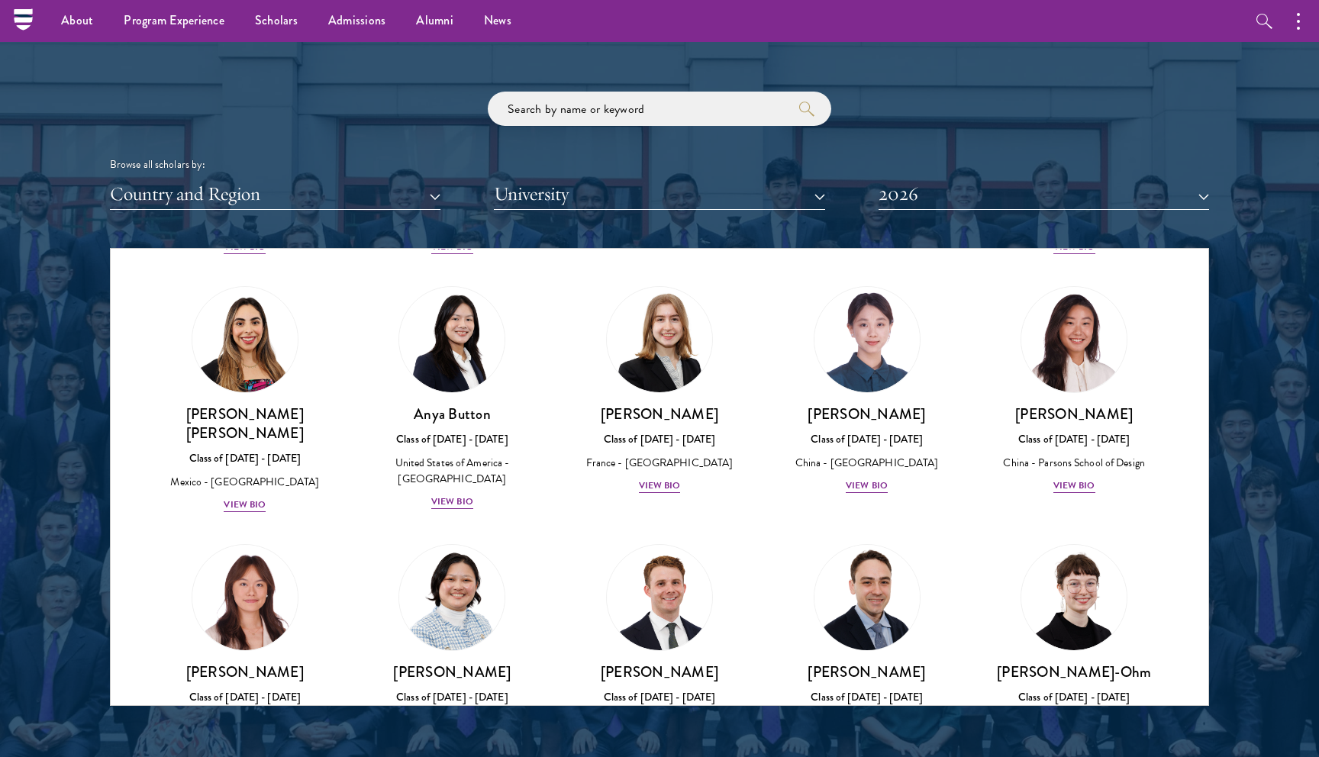
scroll to position [1158, 0]
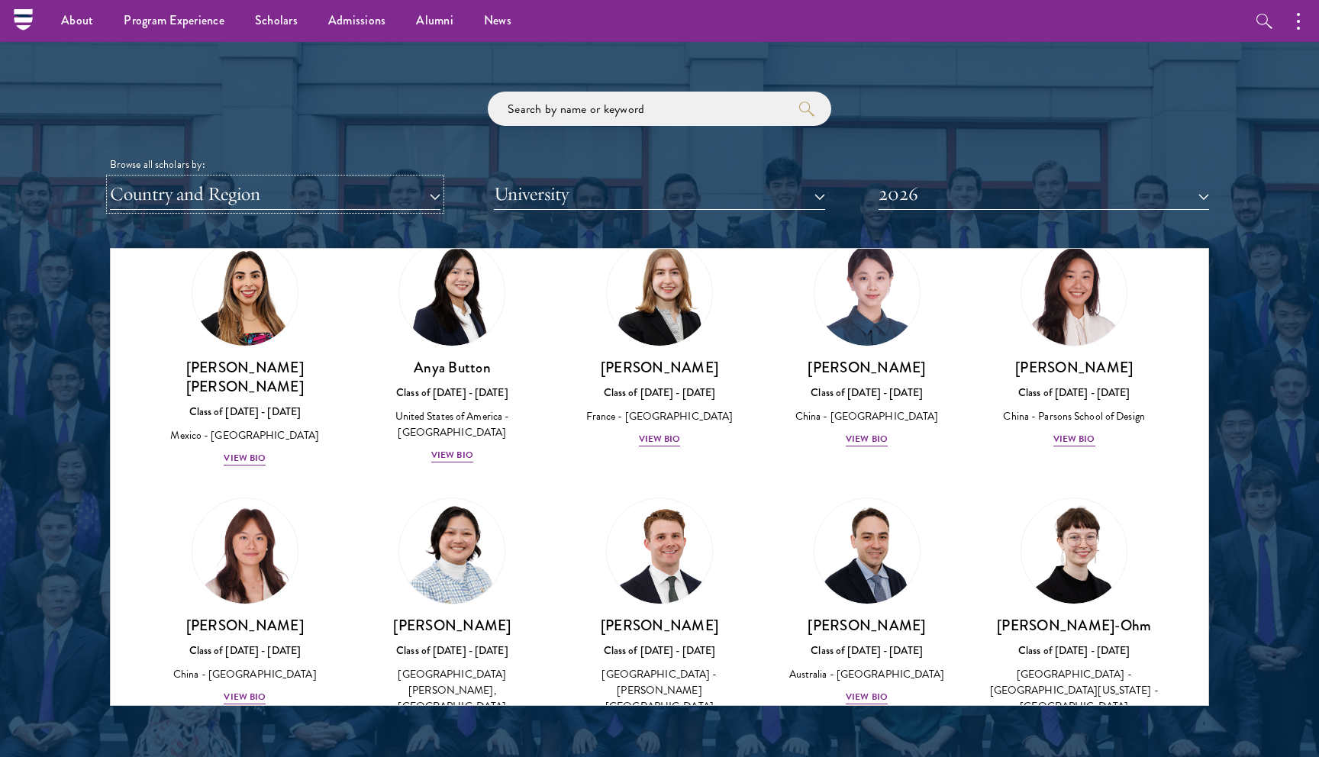
click at [363, 191] on button "Country and Region" at bounding box center [275, 194] width 330 height 31
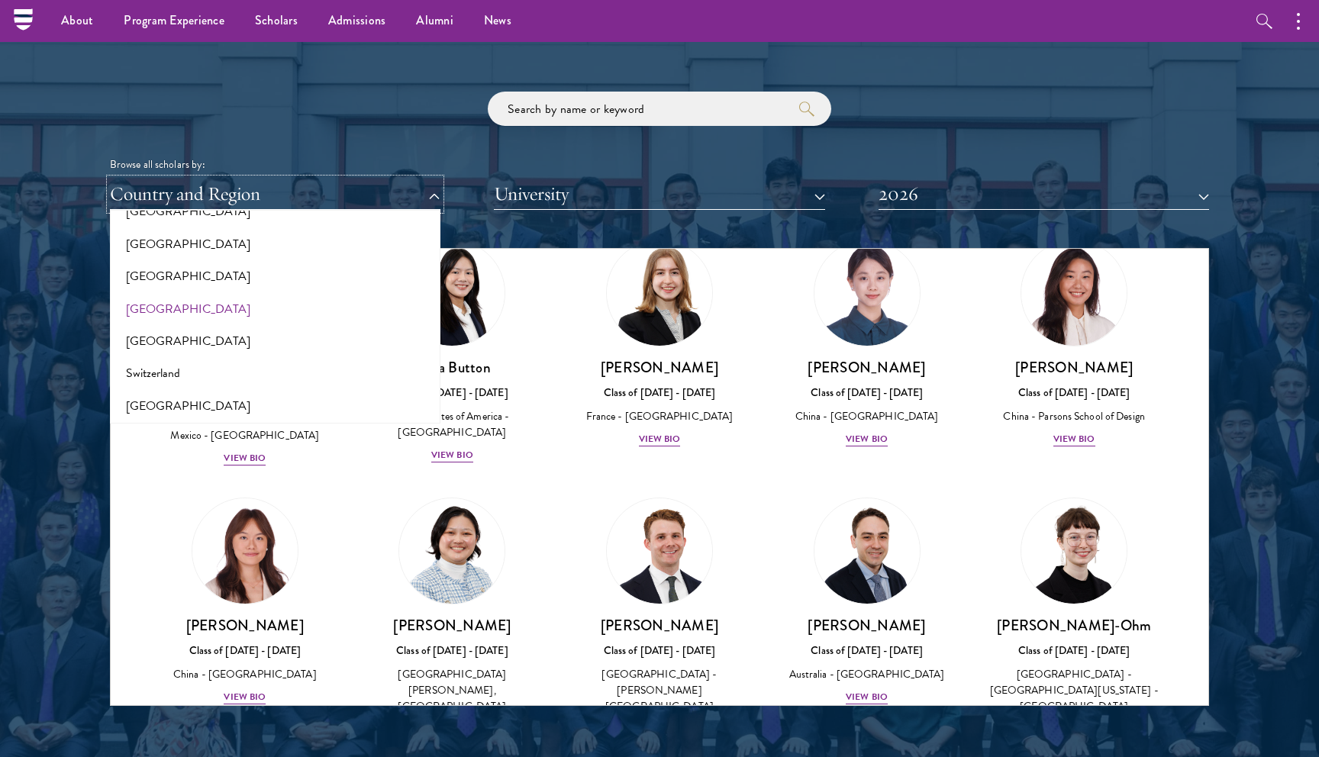
scroll to position [2713, 0]
click at [159, 346] on button "[GEOGRAPHIC_DATA]" at bounding box center [274, 340] width 321 height 32
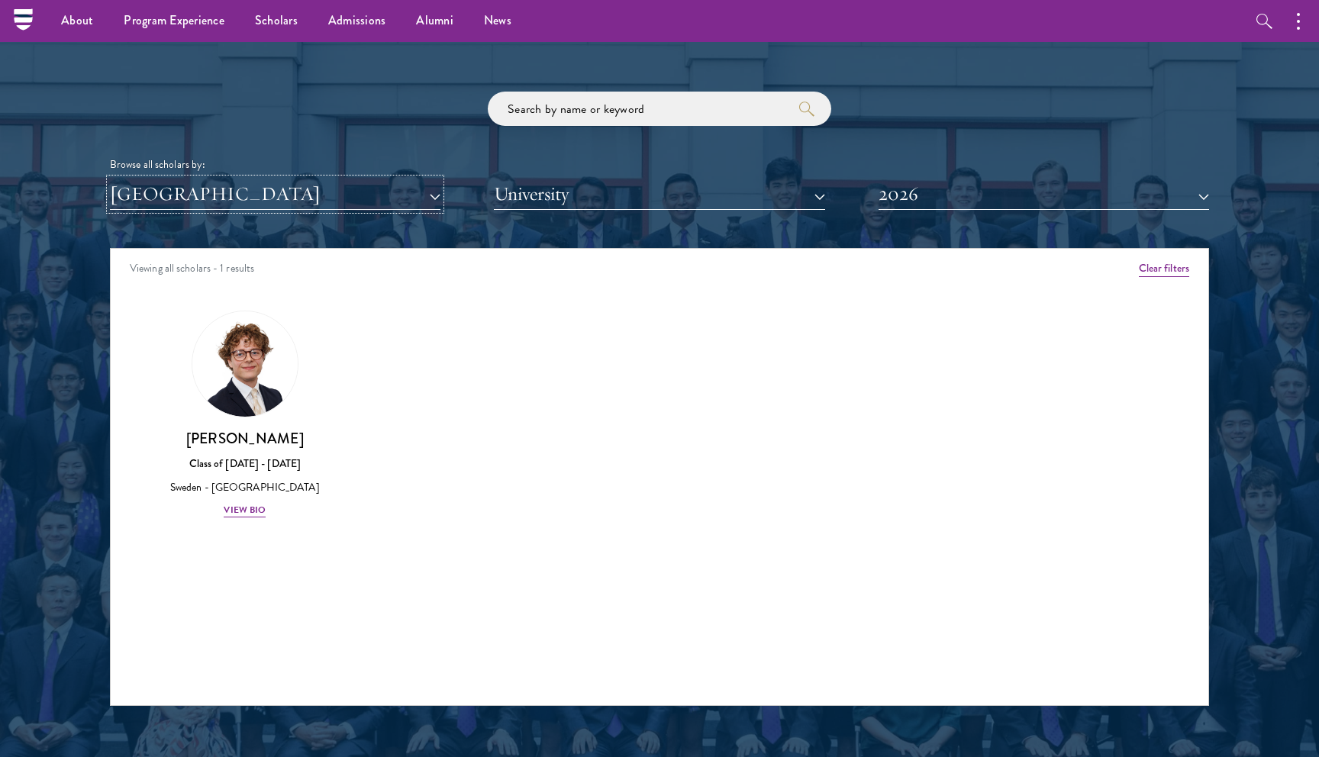
click at [437, 201] on button "[GEOGRAPHIC_DATA]" at bounding box center [275, 194] width 330 height 31
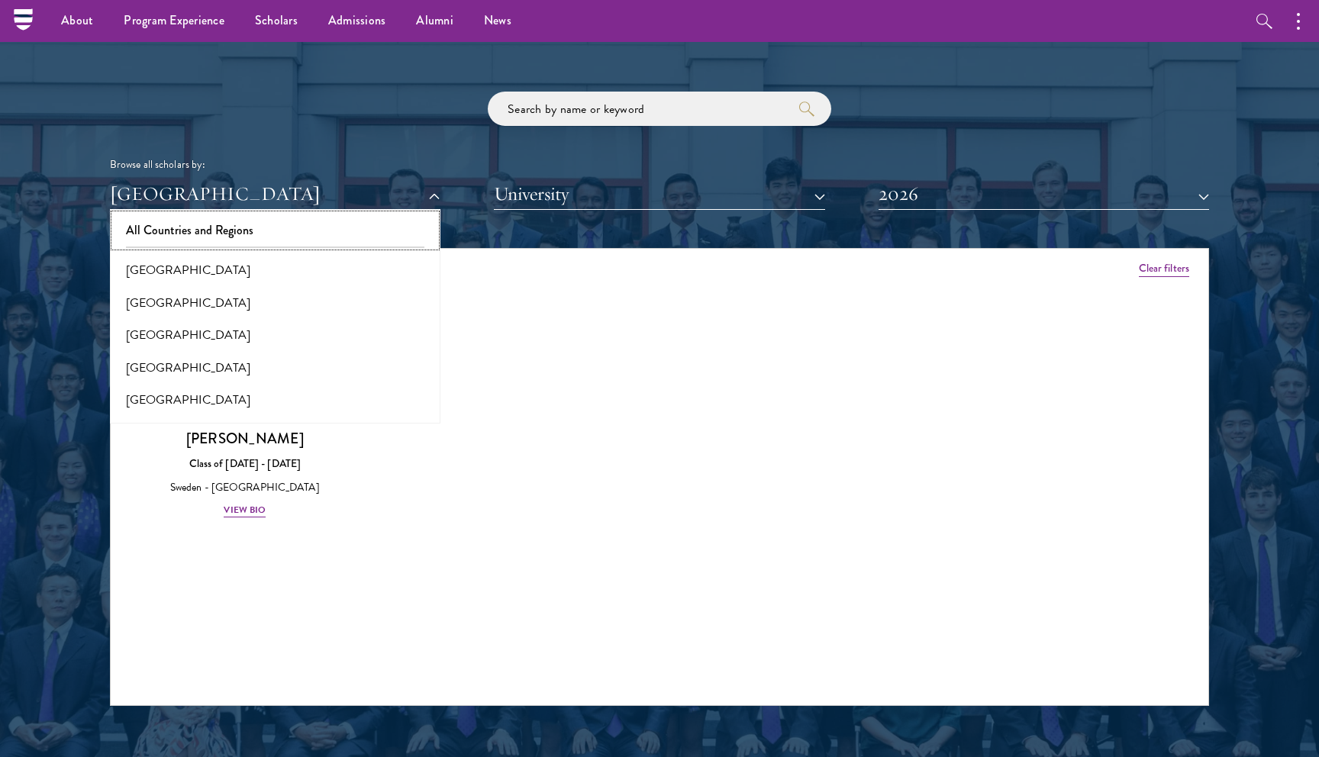
click at [281, 227] on button "All Countries and Regions" at bounding box center [274, 230] width 321 height 32
